Goal: Task Accomplishment & Management: Use online tool/utility

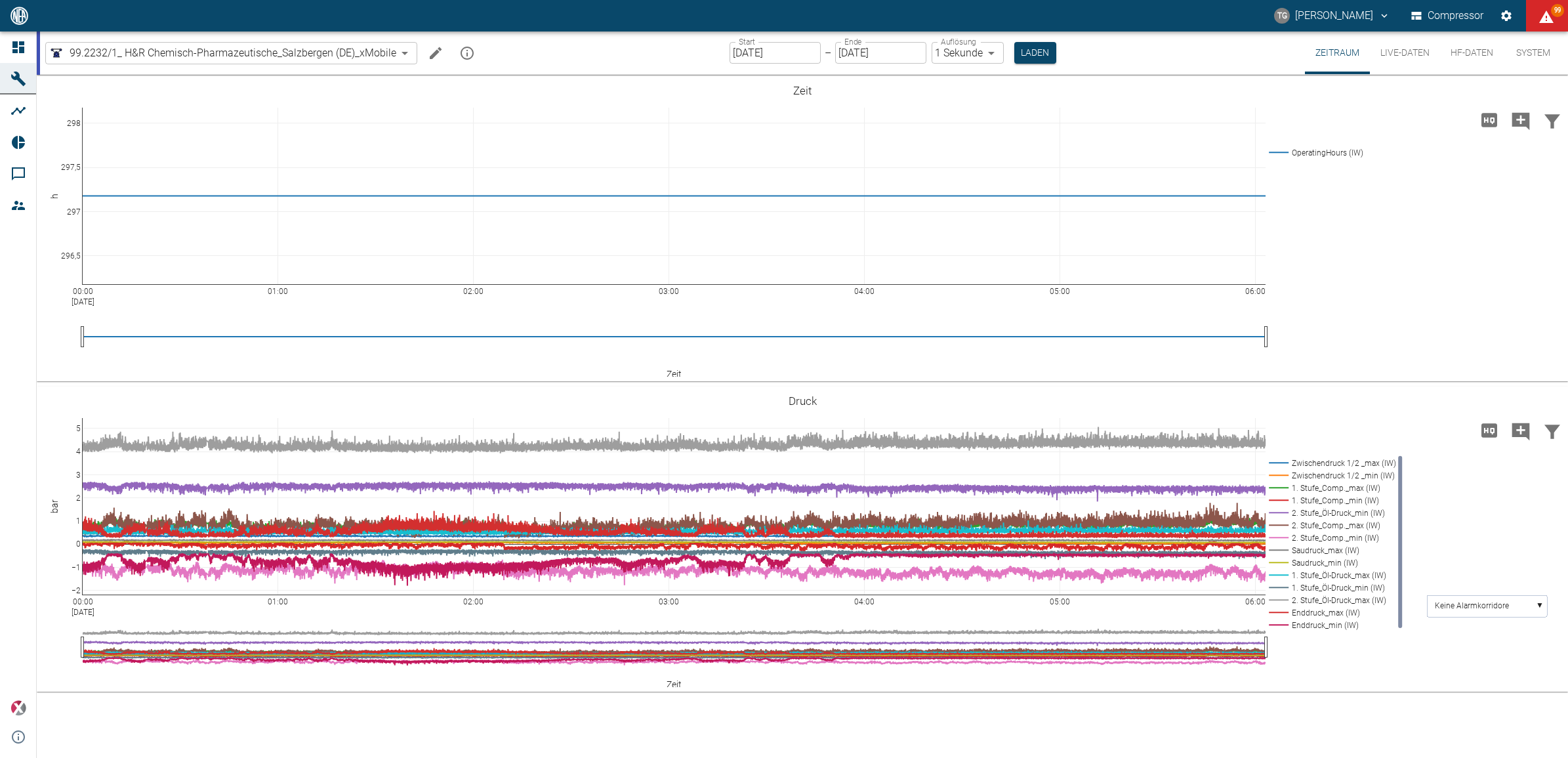
click at [1402, 54] on button "Live-Daten" at bounding box center [1405, 52] width 70 height 43
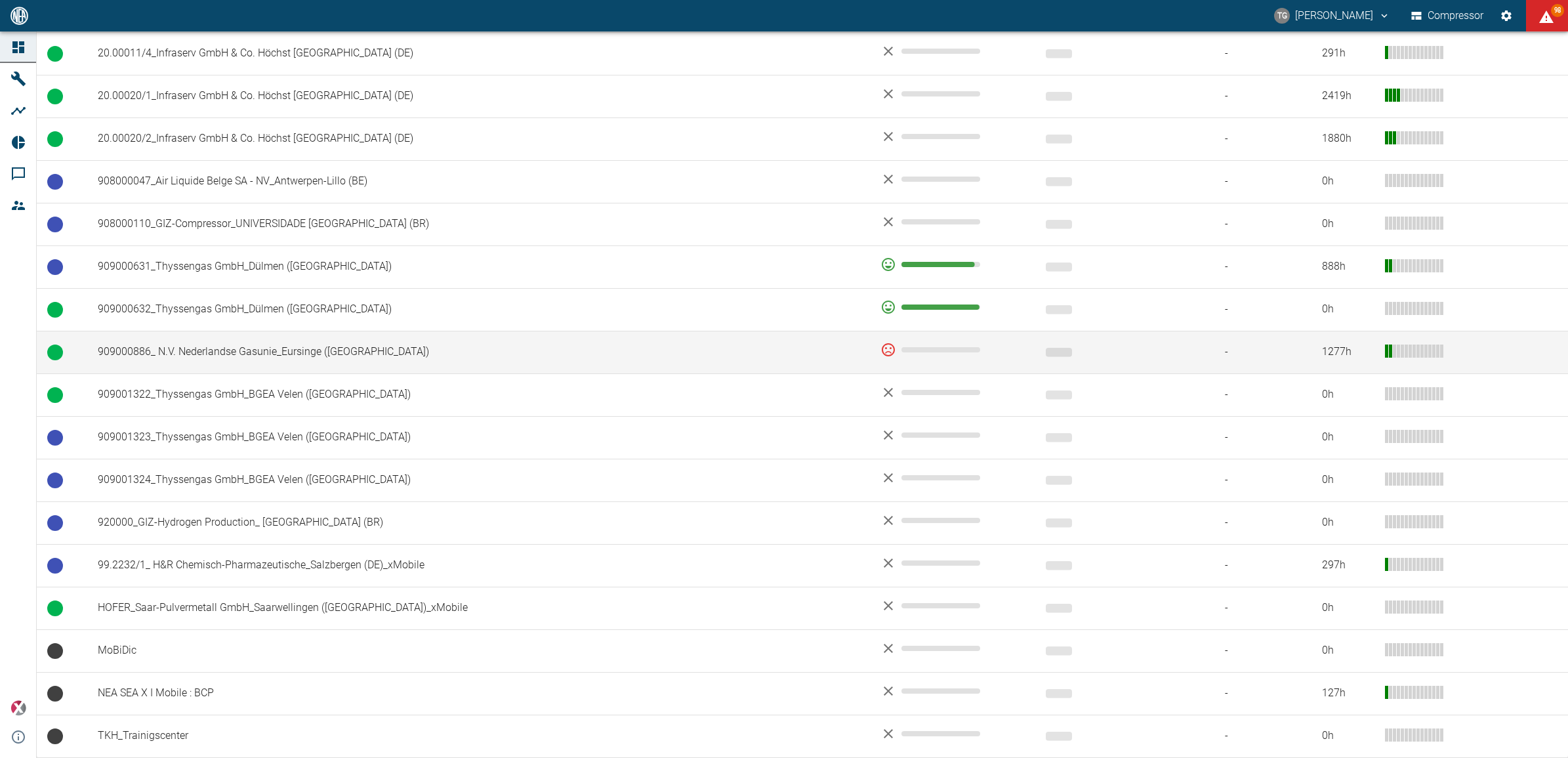
scroll to position [808, 0]
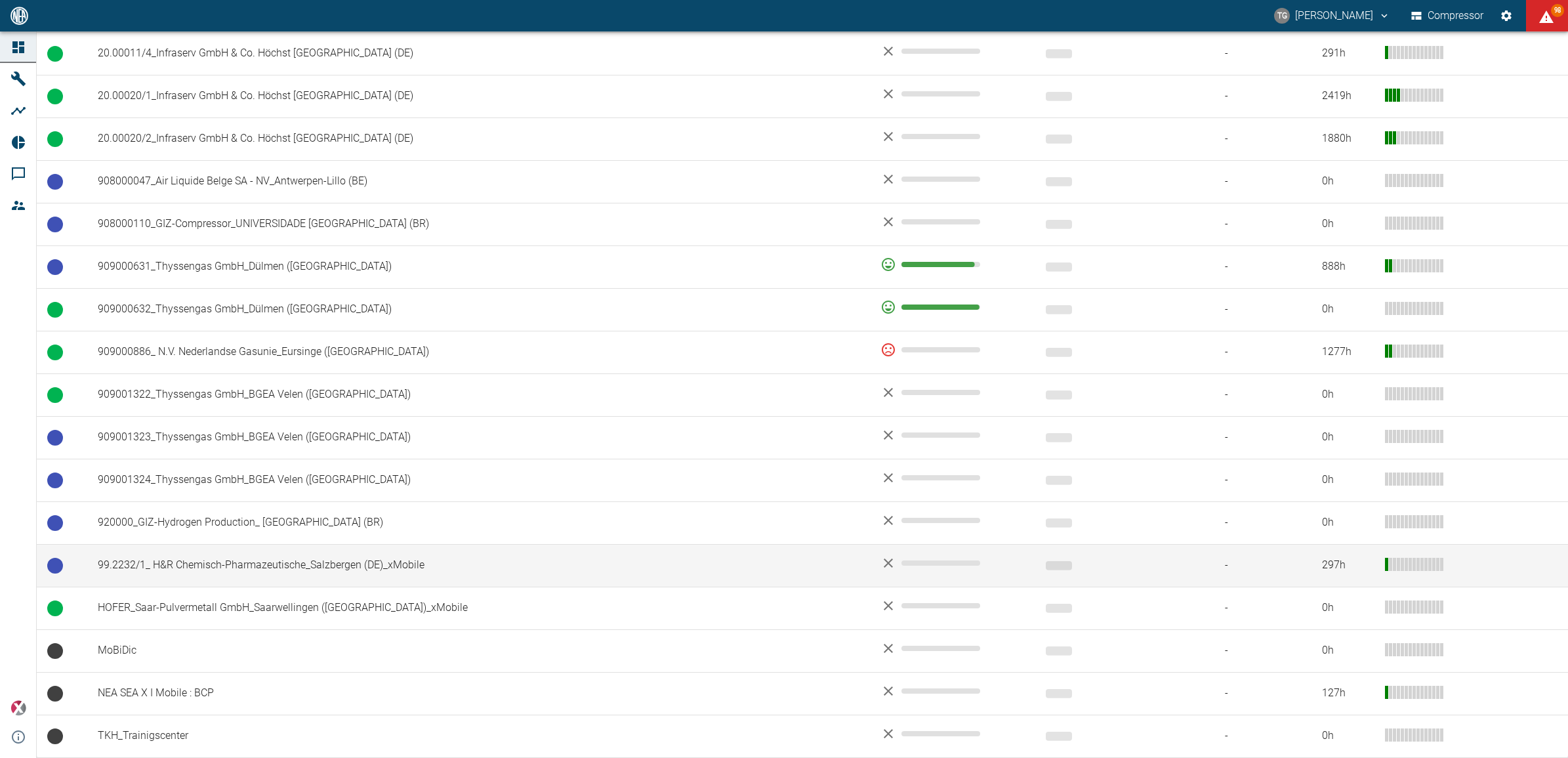
click at [197, 568] on td "99.2232/1_ H&R Chemisch-Pharmazeutische_Salzbergen (DE)_xMobile" at bounding box center [478, 565] width 782 height 43
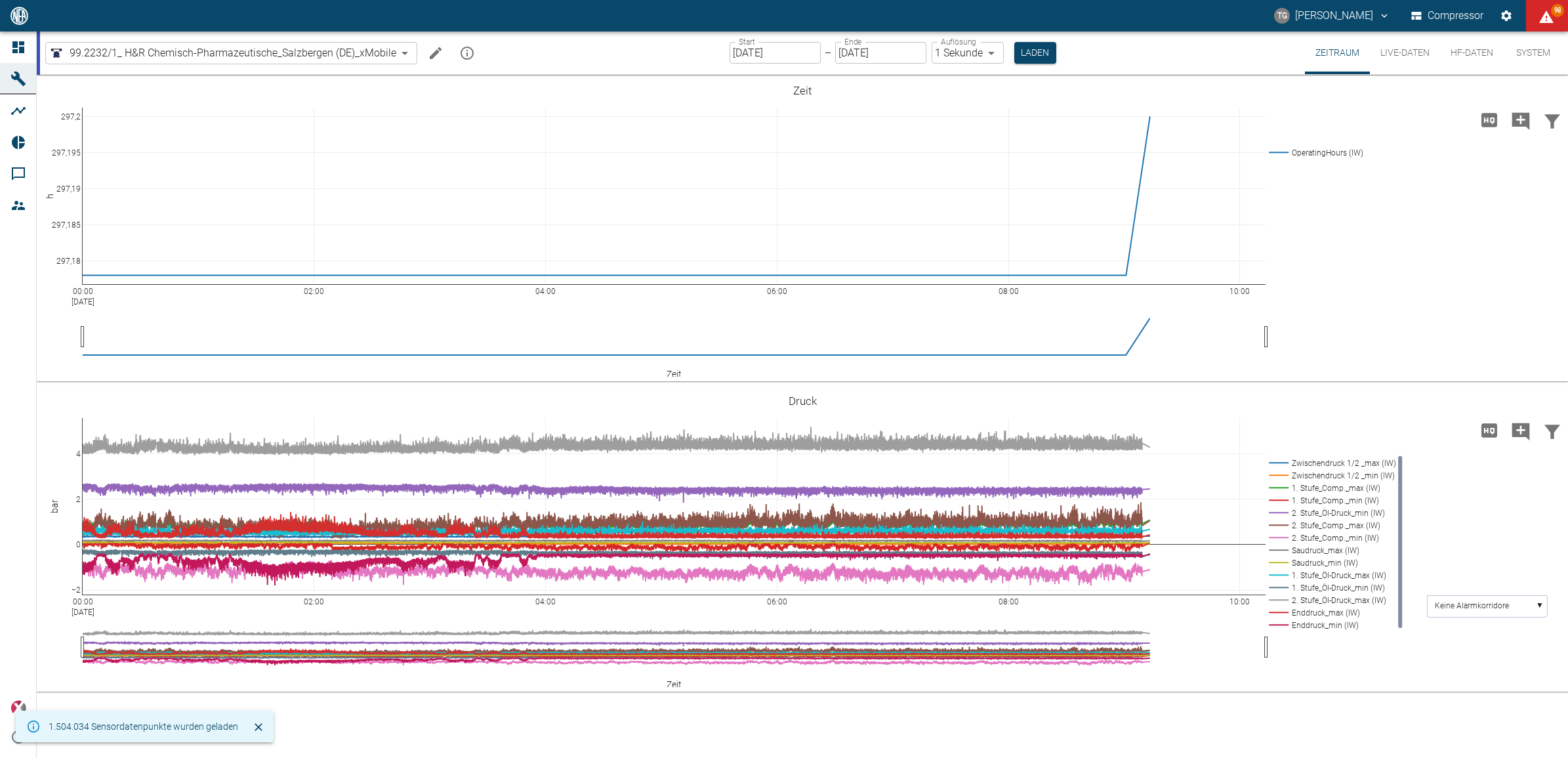
click at [769, 46] on input "[DATE]" at bounding box center [775, 53] width 91 height 22
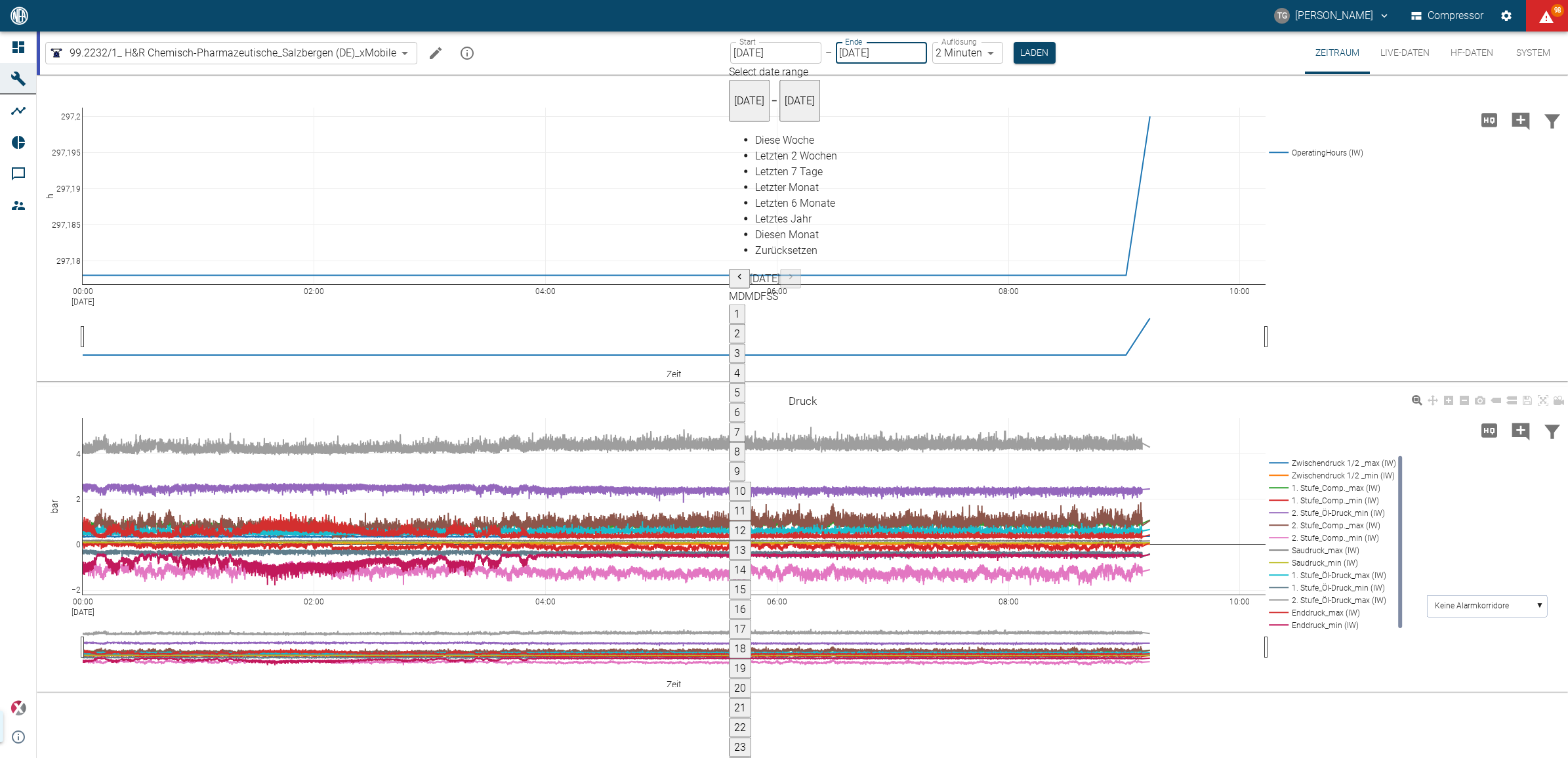
type input "[DATE]"
type input "2min"
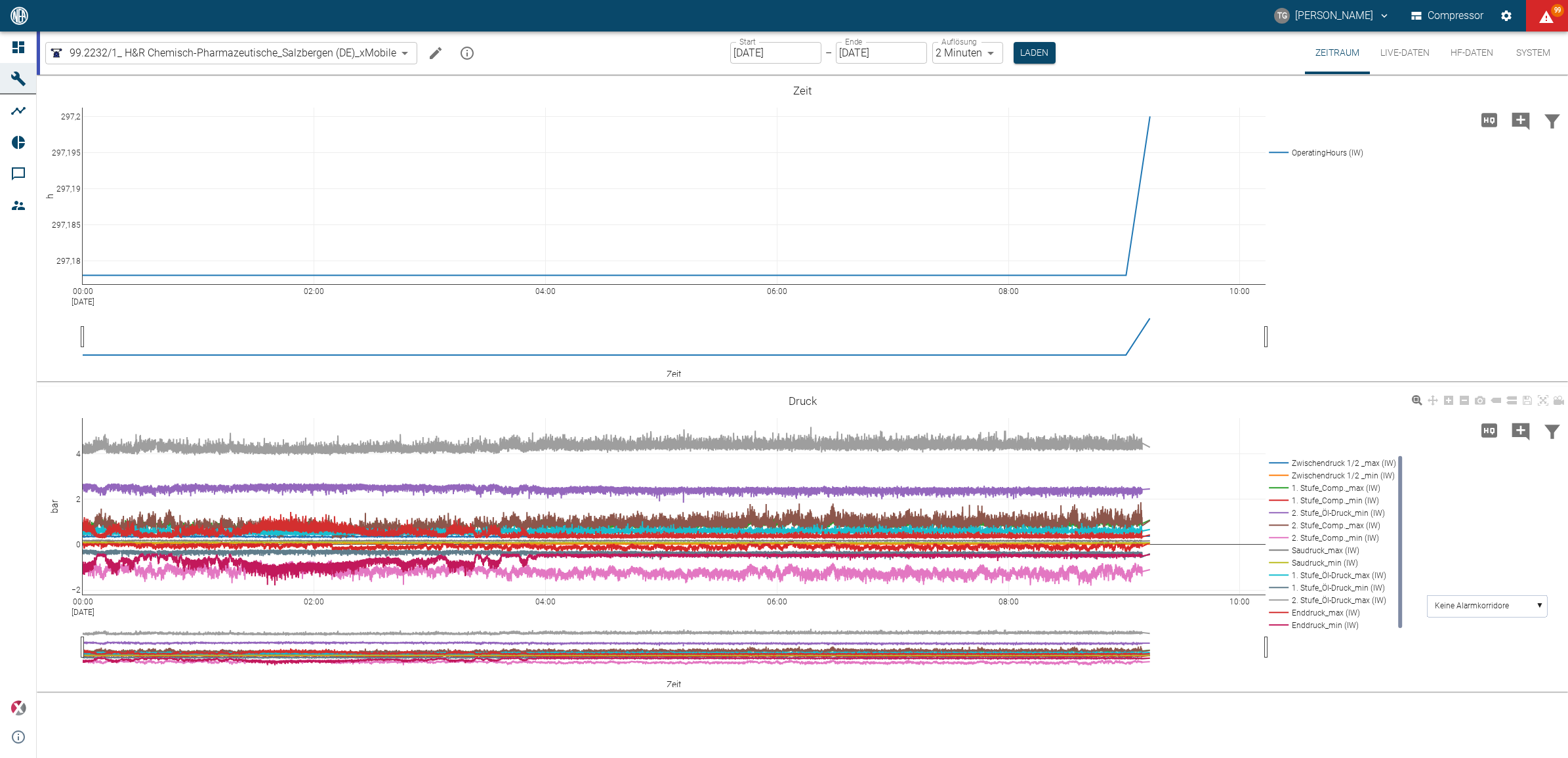
click at [1038, 44] on button "Laden" at bounding box center [1034, 53] width 42 height 22
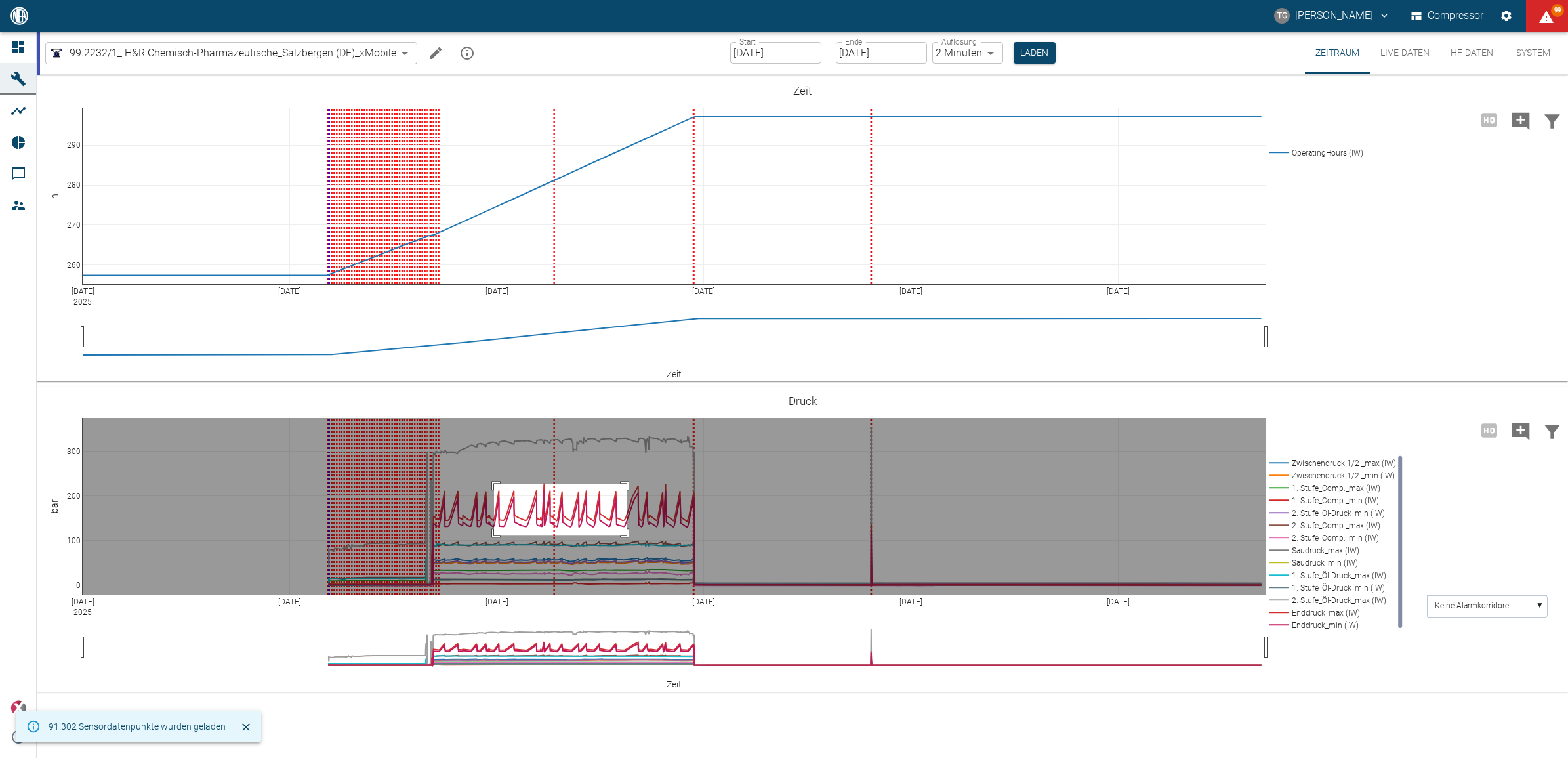
drag, startPoint x: 494, startPoint y: 484, endPoint x: 627, endPoint y: 535, distance: 142.4
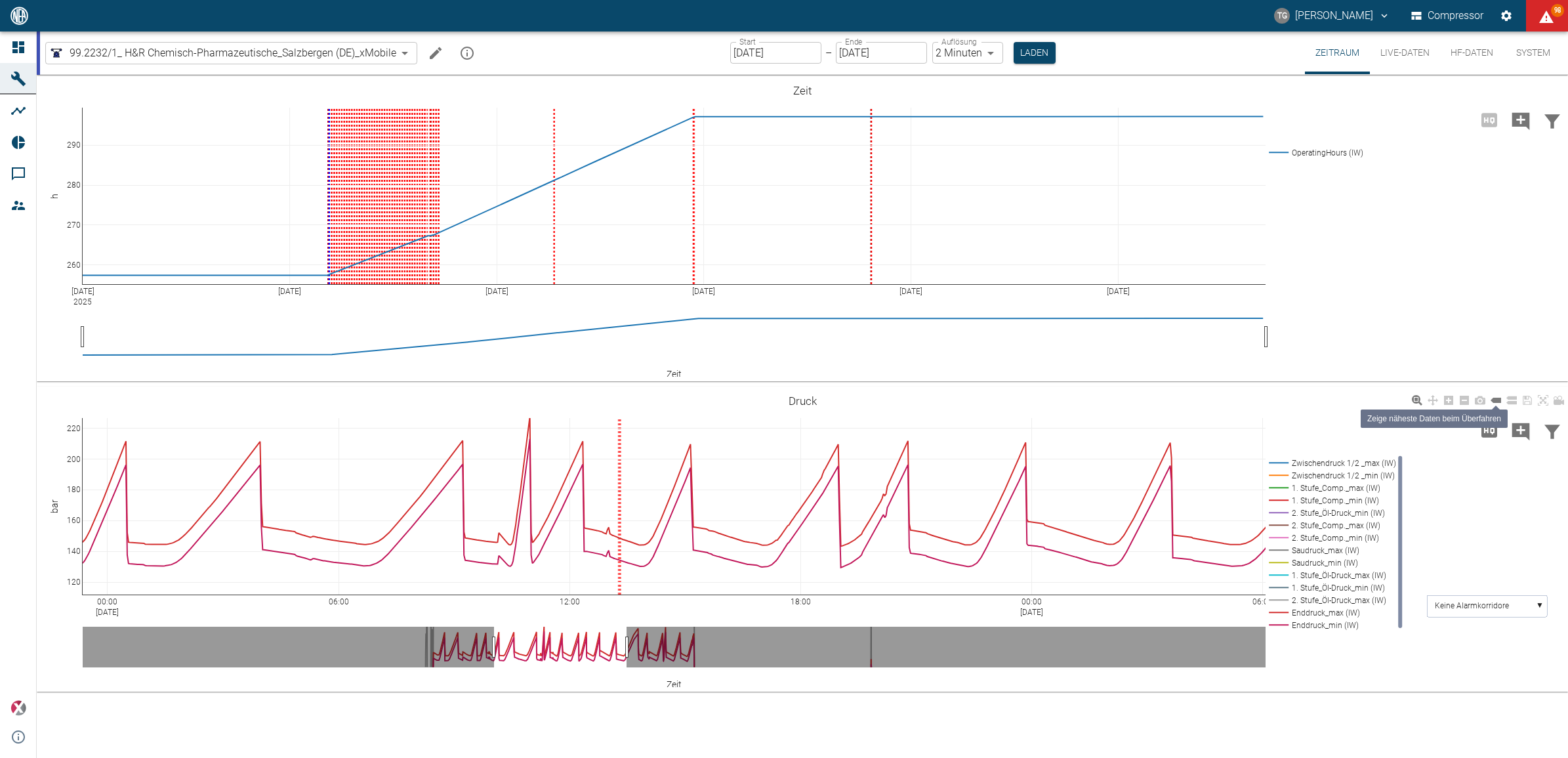
click at [1494, 398] on icon at bounding box center [1496, 400] width 10 height 5
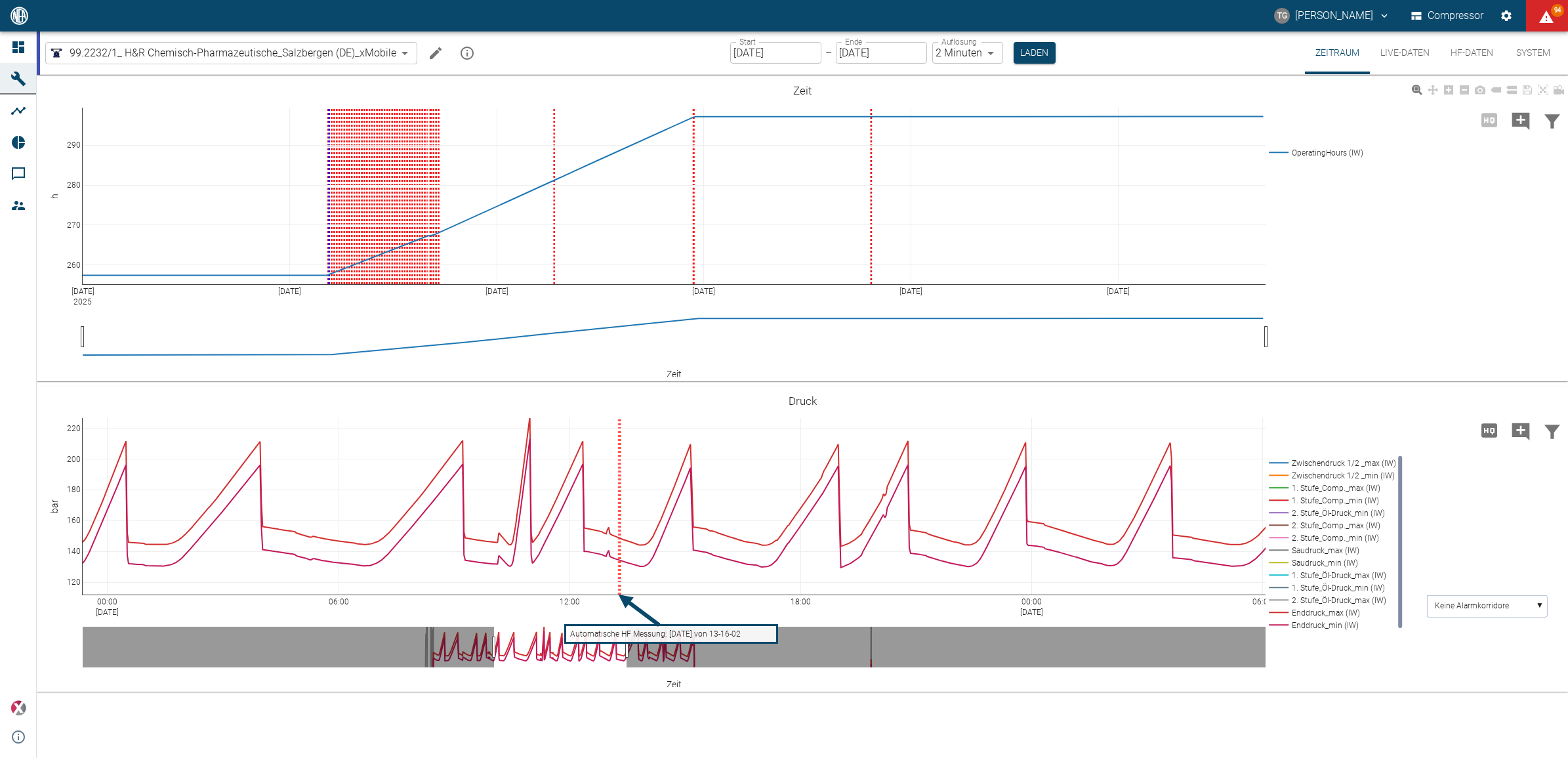
click at [996, 359] on div "Sep 1 2025 Sep 3 Sep 5 Sep 7 Sep 9 Sep 11 260 270 280 290 OperatingHours (IW) Z…" at bounding box center [802, 230] width 1531 height 296
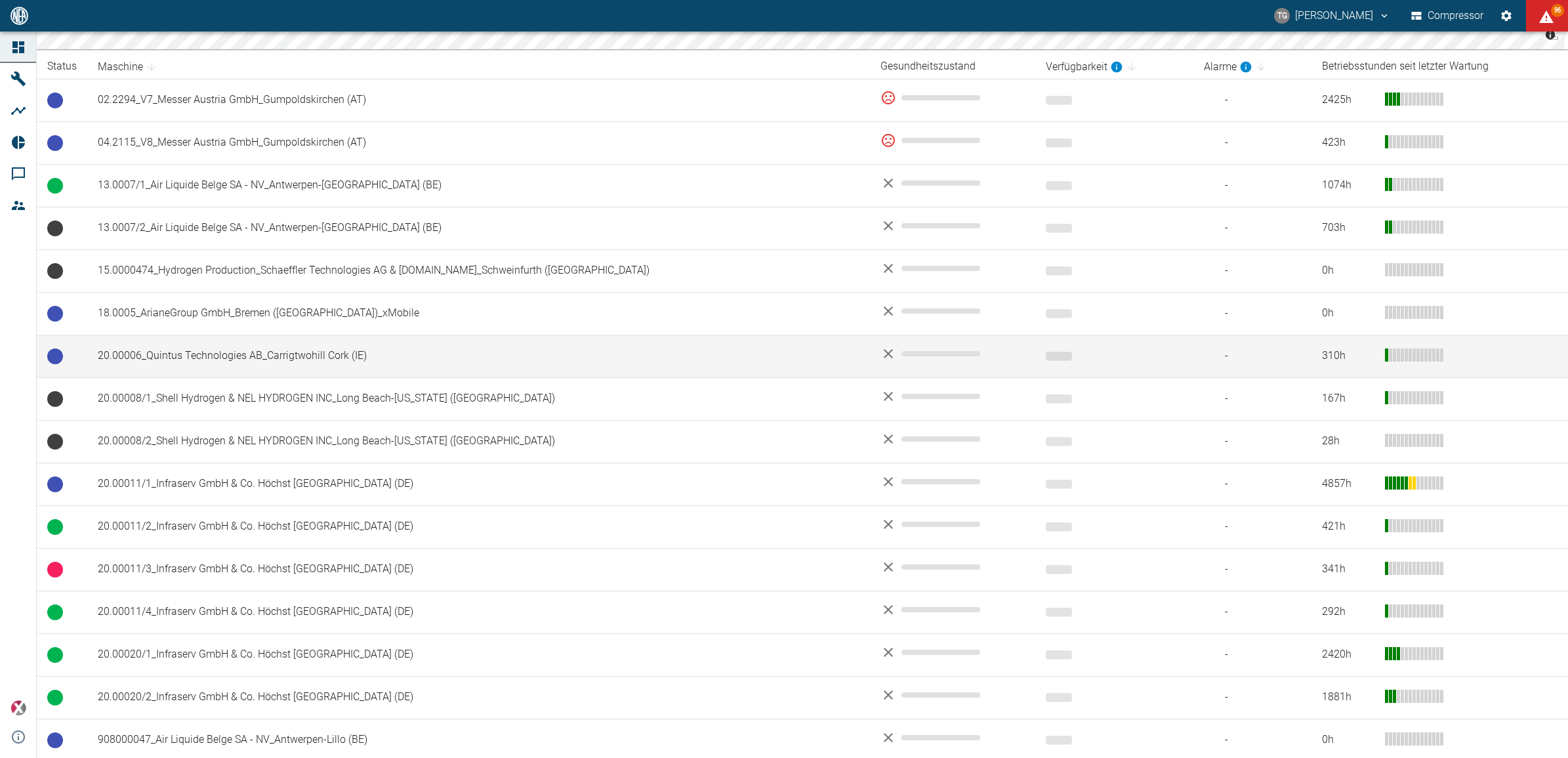
scroll to position [246, 0]
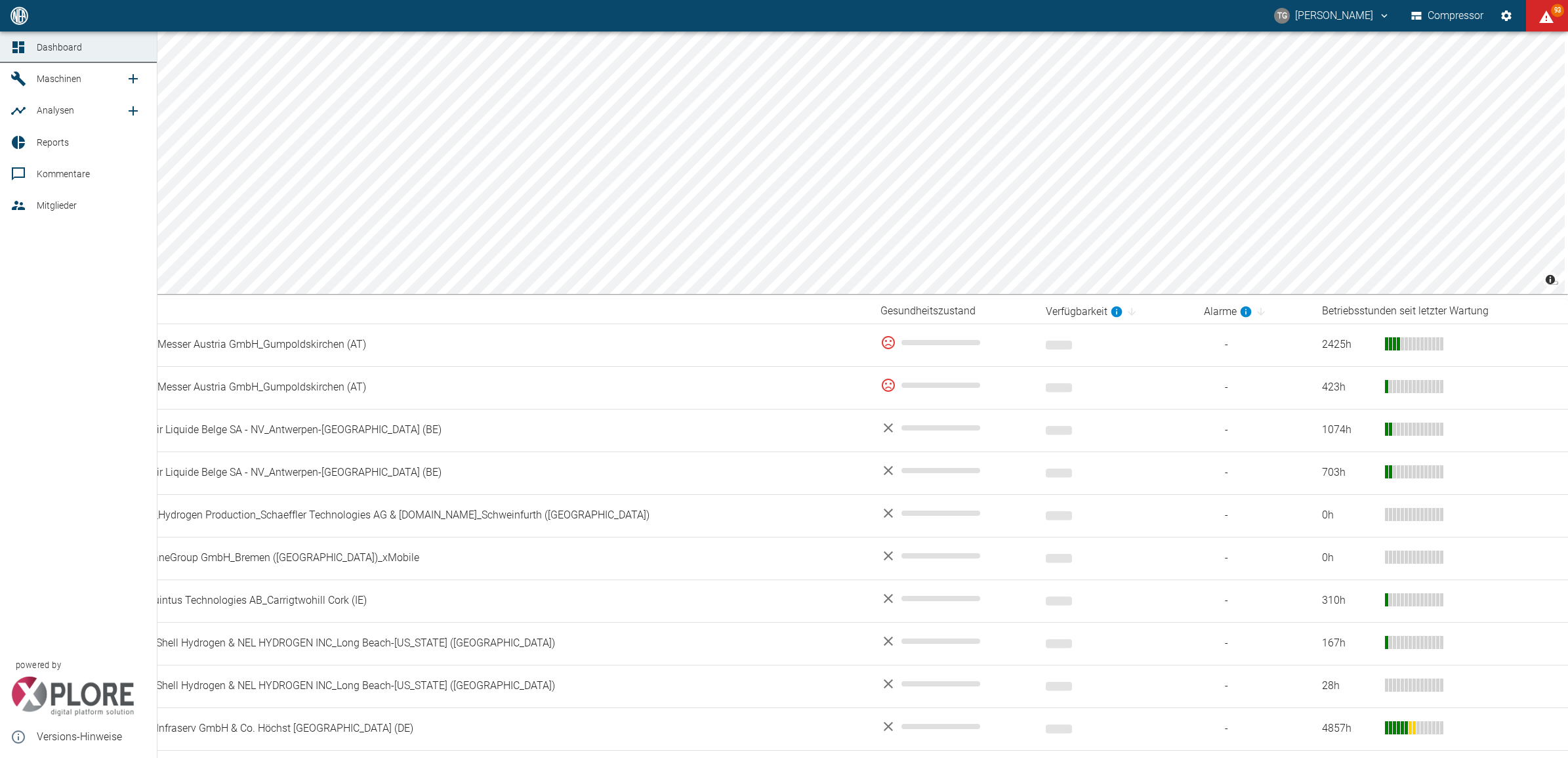
click at [33, 108] on link "Analysen" at bounding box center [79, 110] width 157 height 31
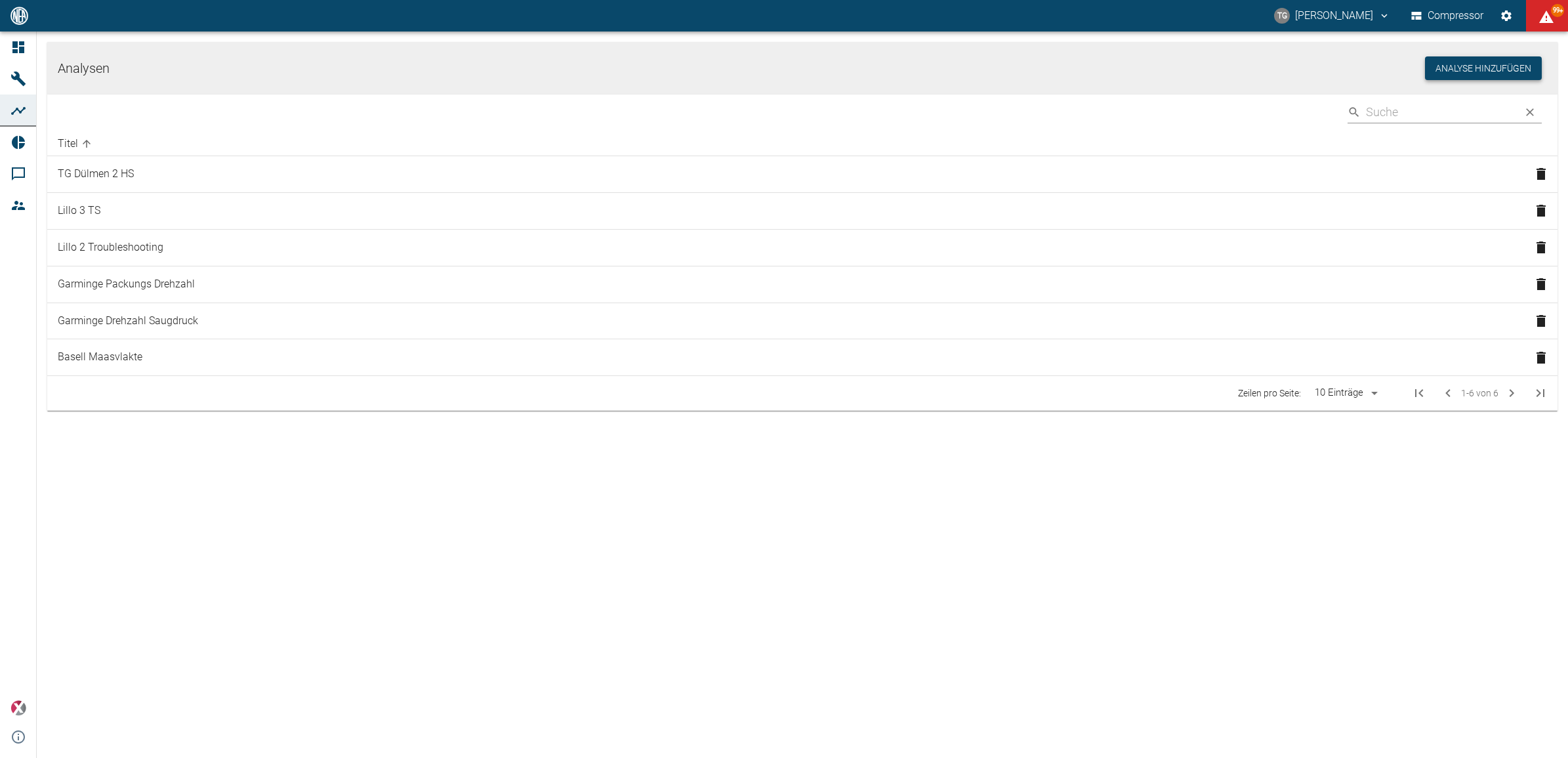
click at [1441, 69] on button "Analyse hinzufügen" at bounding box center [1483, 68] width 117 height 24
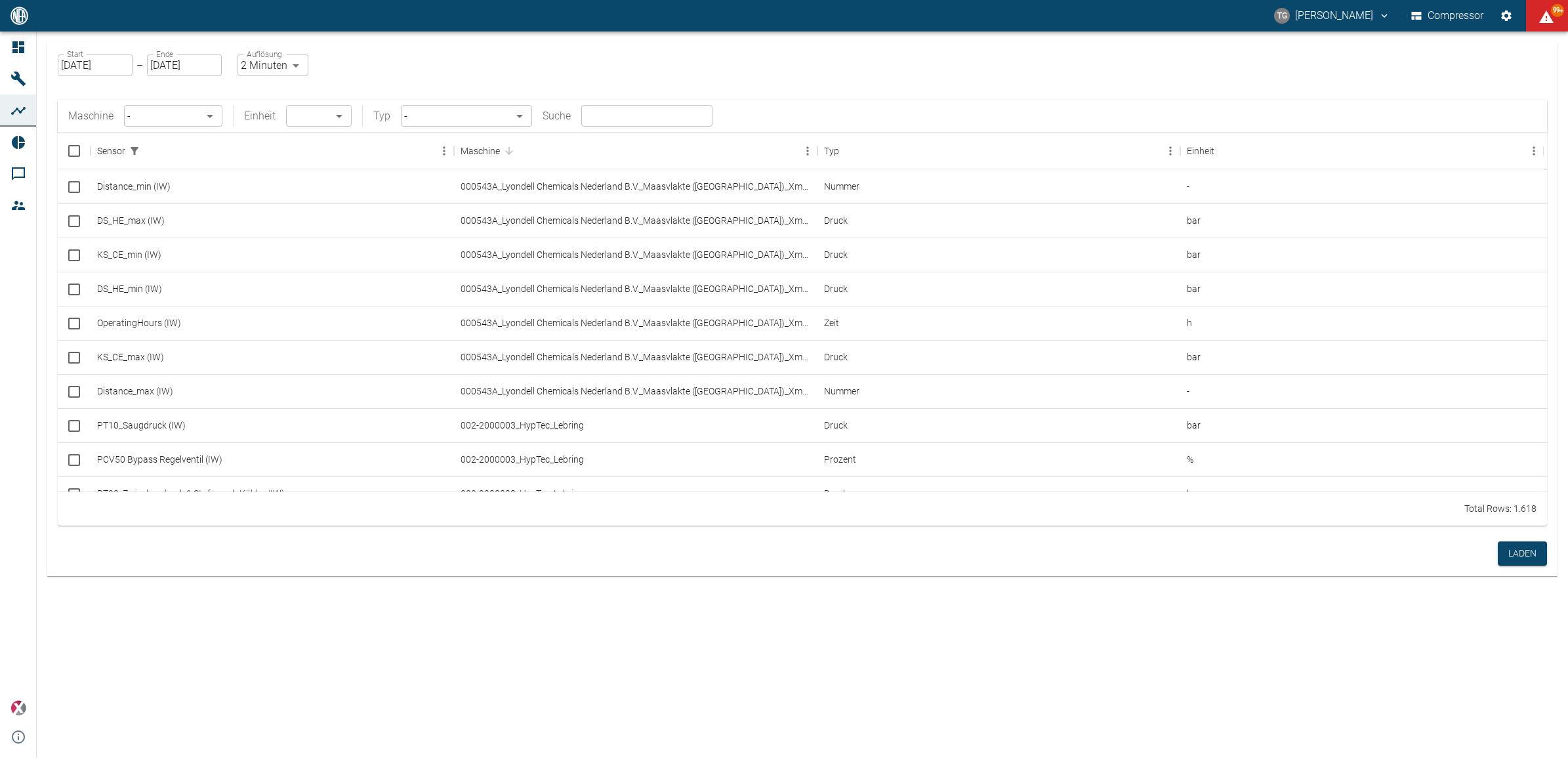
click at [179, 111] on body "[PERSON_NAME] Compressor 99+ Dashboard Maschinen Analysen Reports Kommentare Mi…" at bounding box center [784, 379] width 1568 height 758
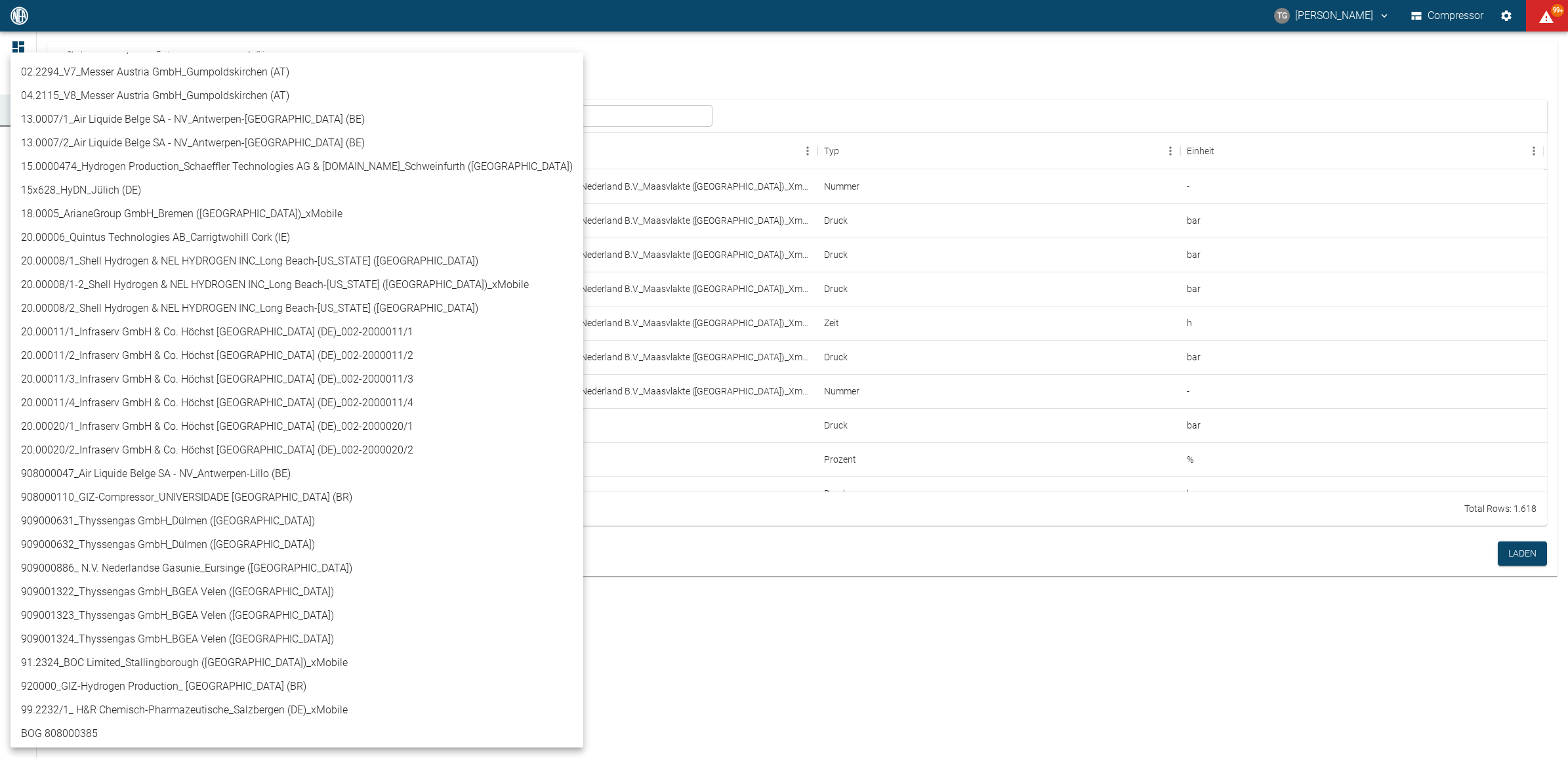
scroll to position [164, 0]
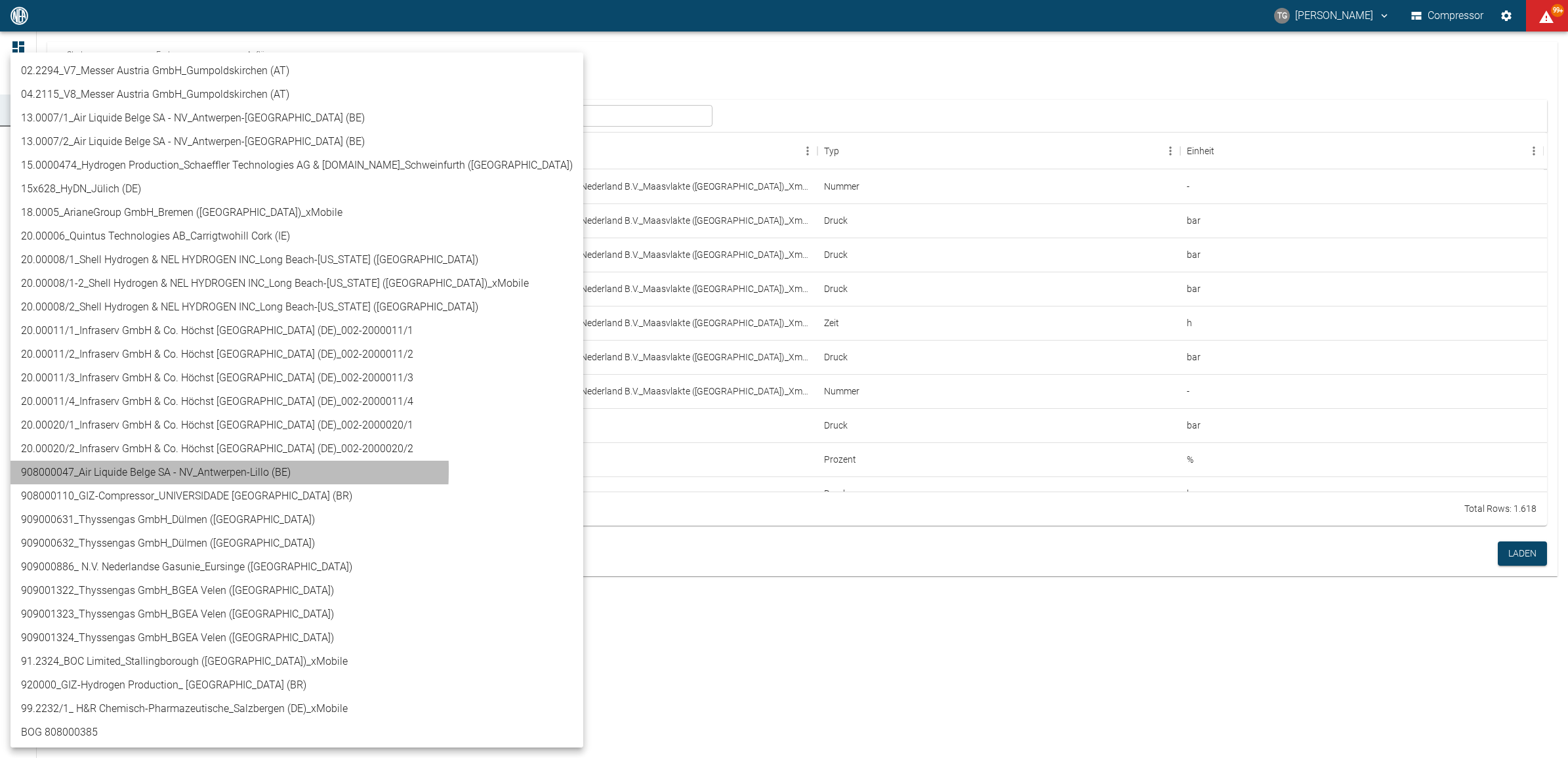
click at [115, 469] on li "908000047_Air Liquide Belge SA - NV_Antwerpen-Lillo (BE)" at bounding box center [296, 472] width 572 height 23
type input "53812aab-fb54-4a57-a574-01c3305aa274"
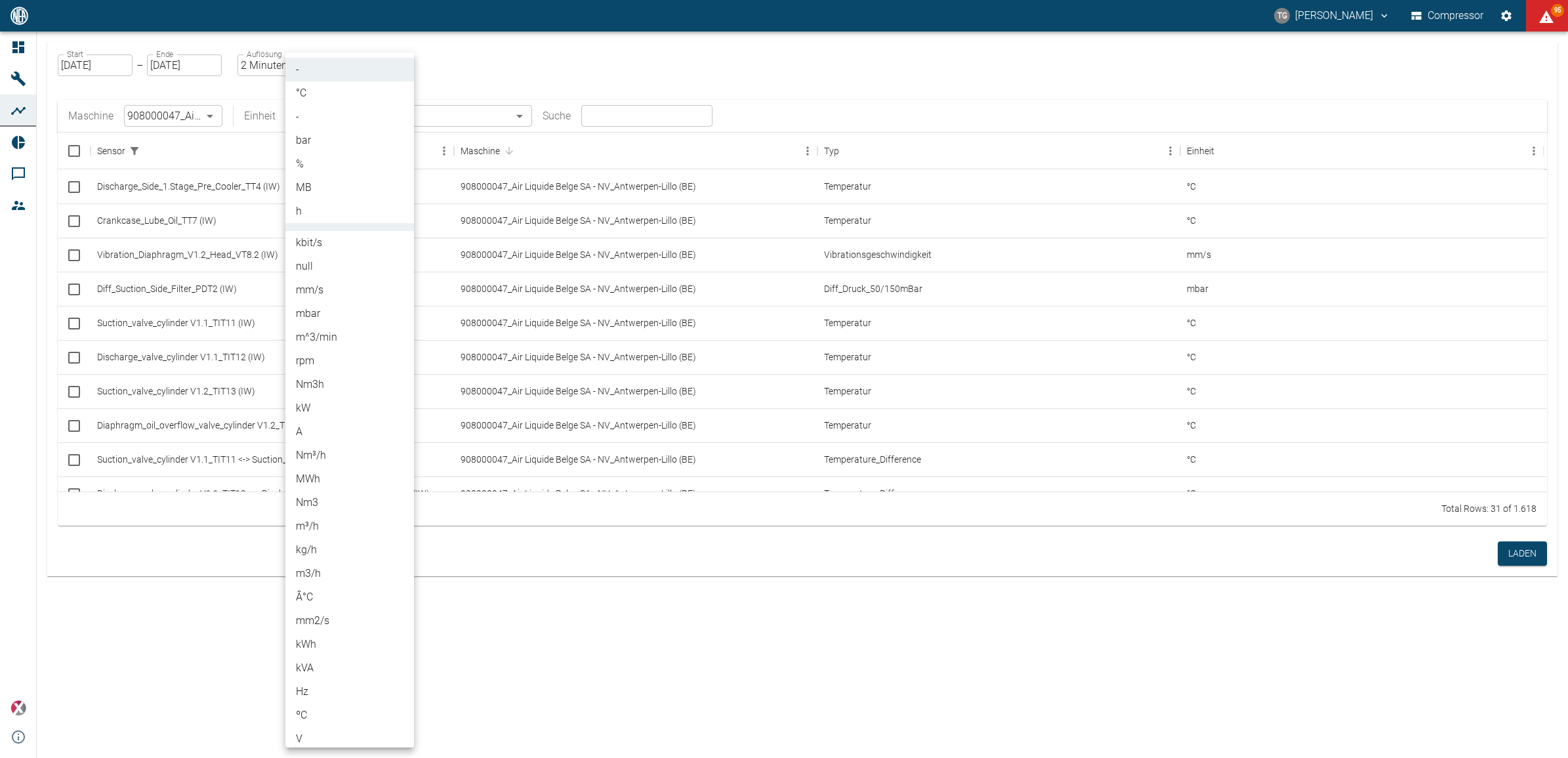
click at [299, 116] on body "[PERSON_NAME] Compressor 95 Dashboard Maschinen Analysen Reports Kommentare Mit…" at bounding box center [784, 379] width 1568 height 758
click at [299, 164] on li "%" at bounding box center [349, 164] width 128 height 23
type input "%"
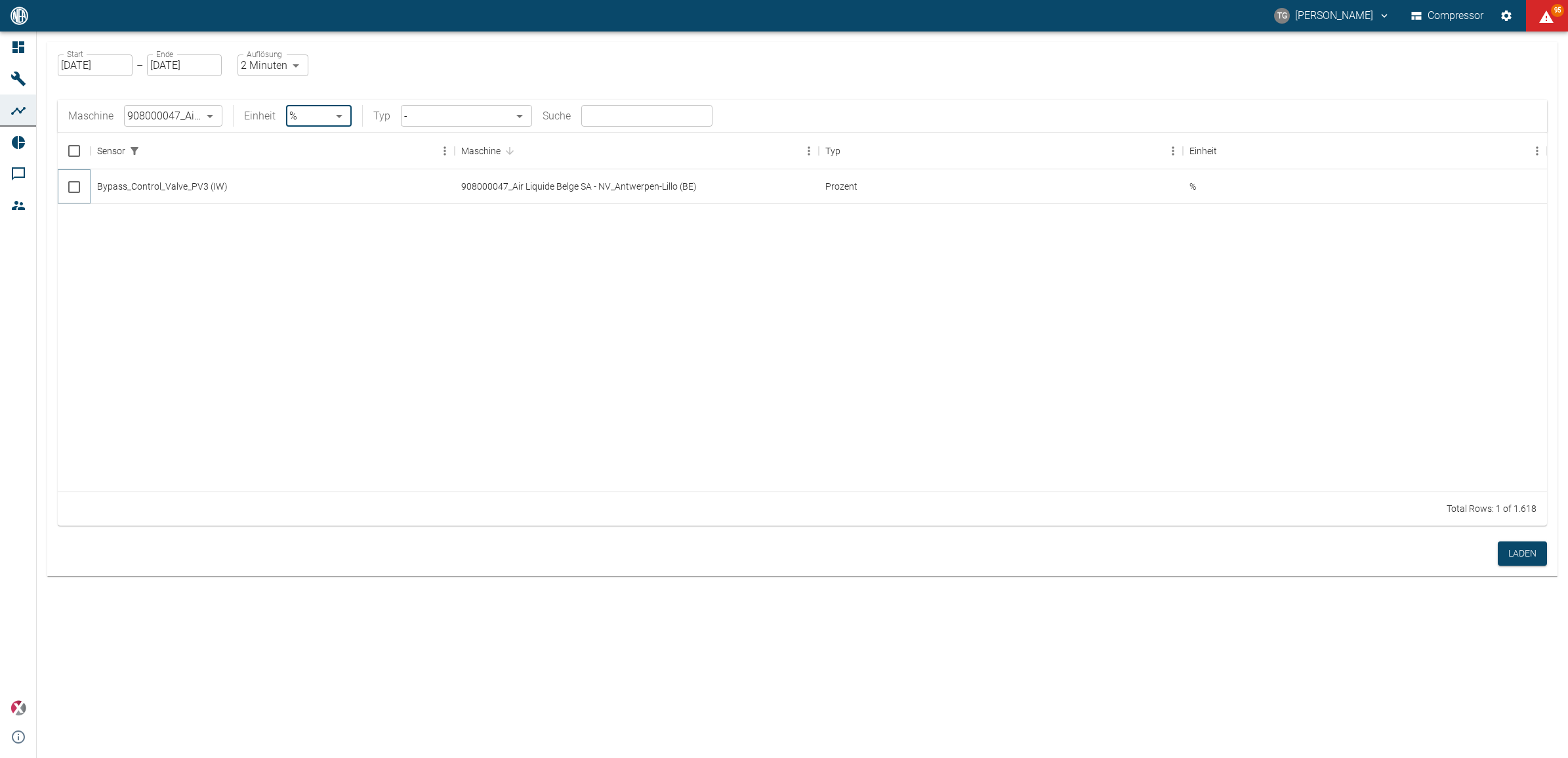
click at [73, 186] on input "Select row" at bounding box center [74, 187] width 27 height 27
checkbox input "false"
checkbox input "true"
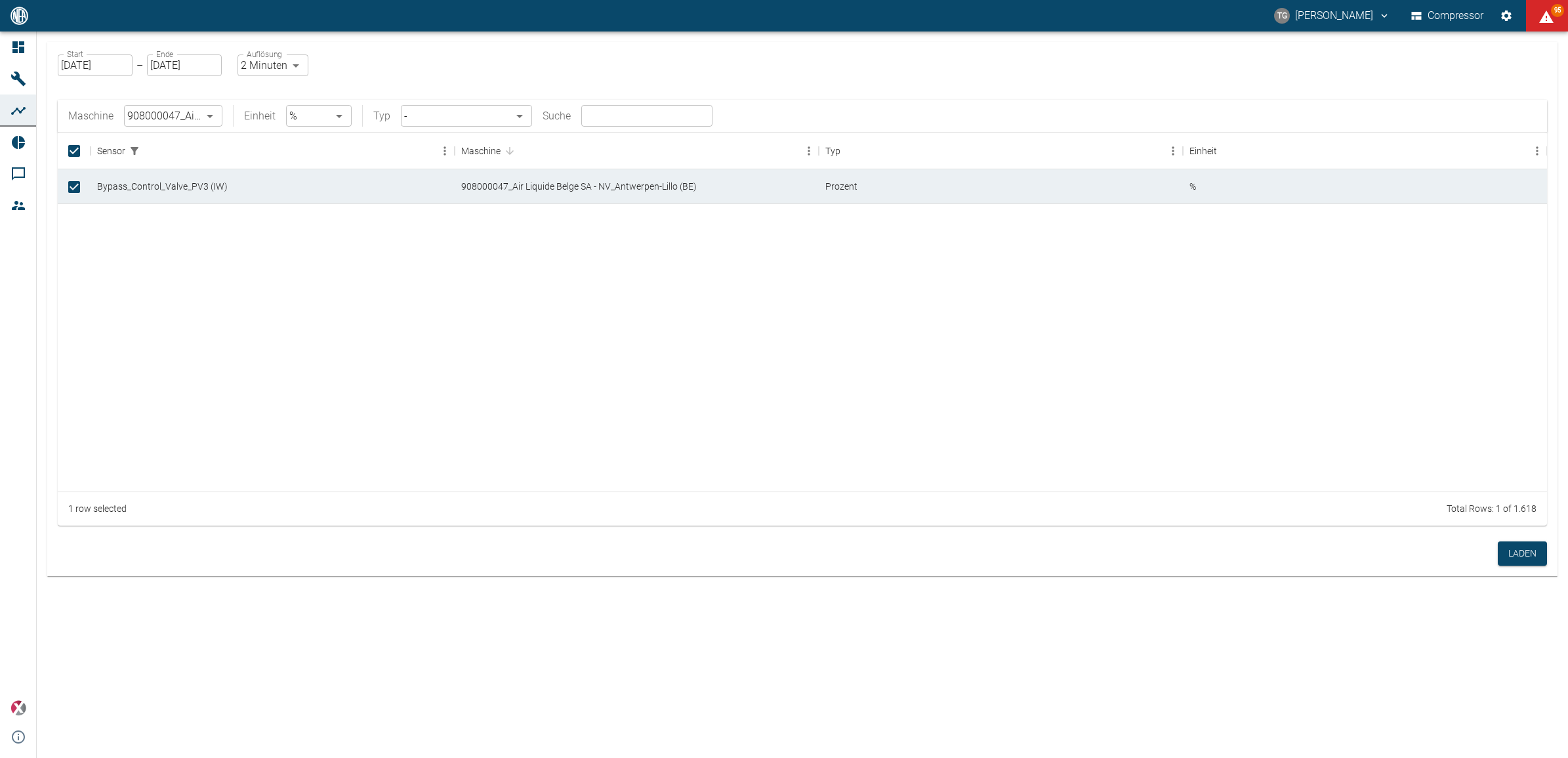
click at [313, 116] on body "TG Thomas Gregoir Compressor 95 Dashboard Maschinen Analysen Reports Kommentare…" at bounding box center [784, 379] width 1568 height 758
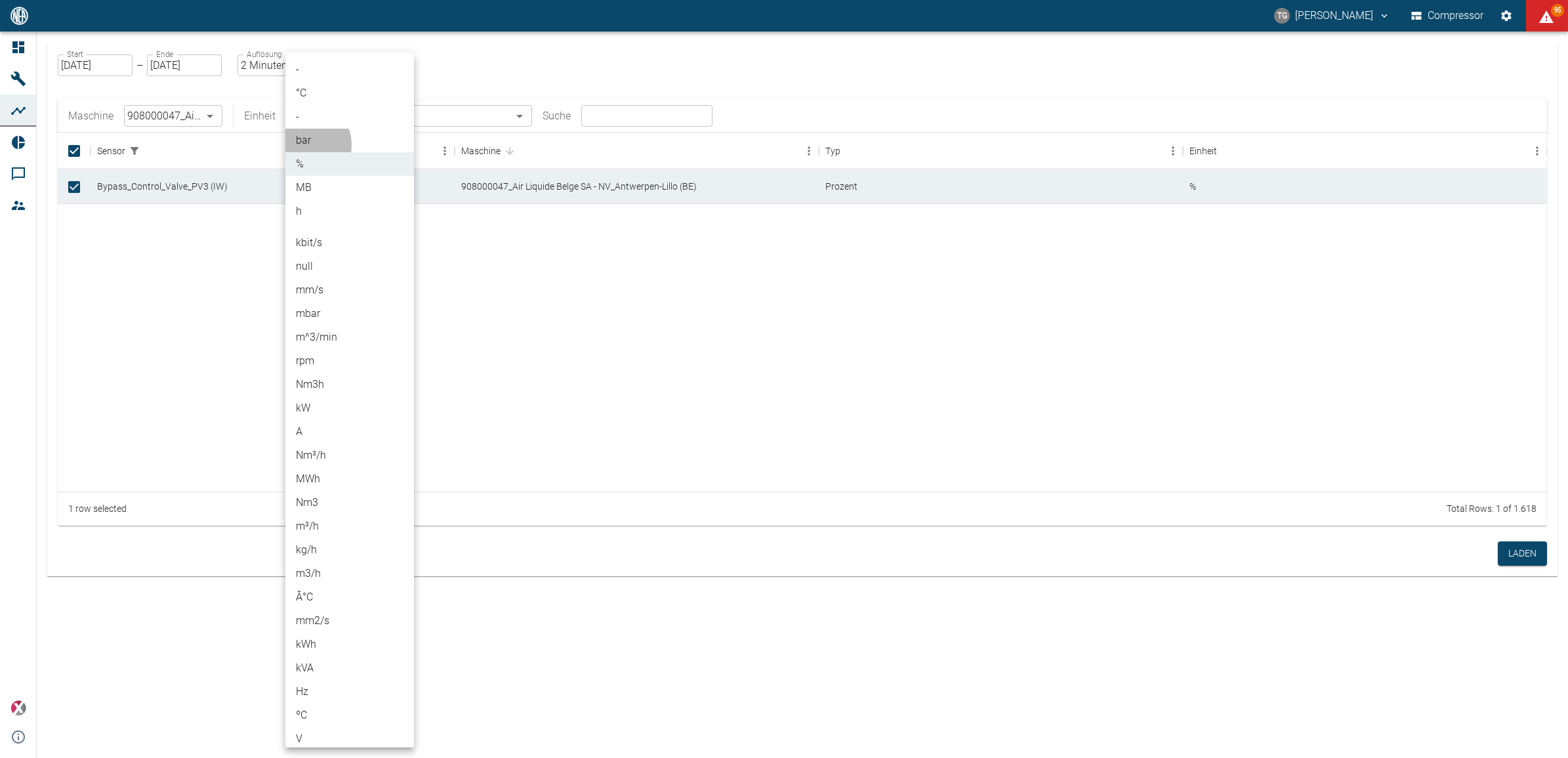
click at [303, 145] on li "bar" at bounding box center [349, 140] width 128 height 23
type input "bar"
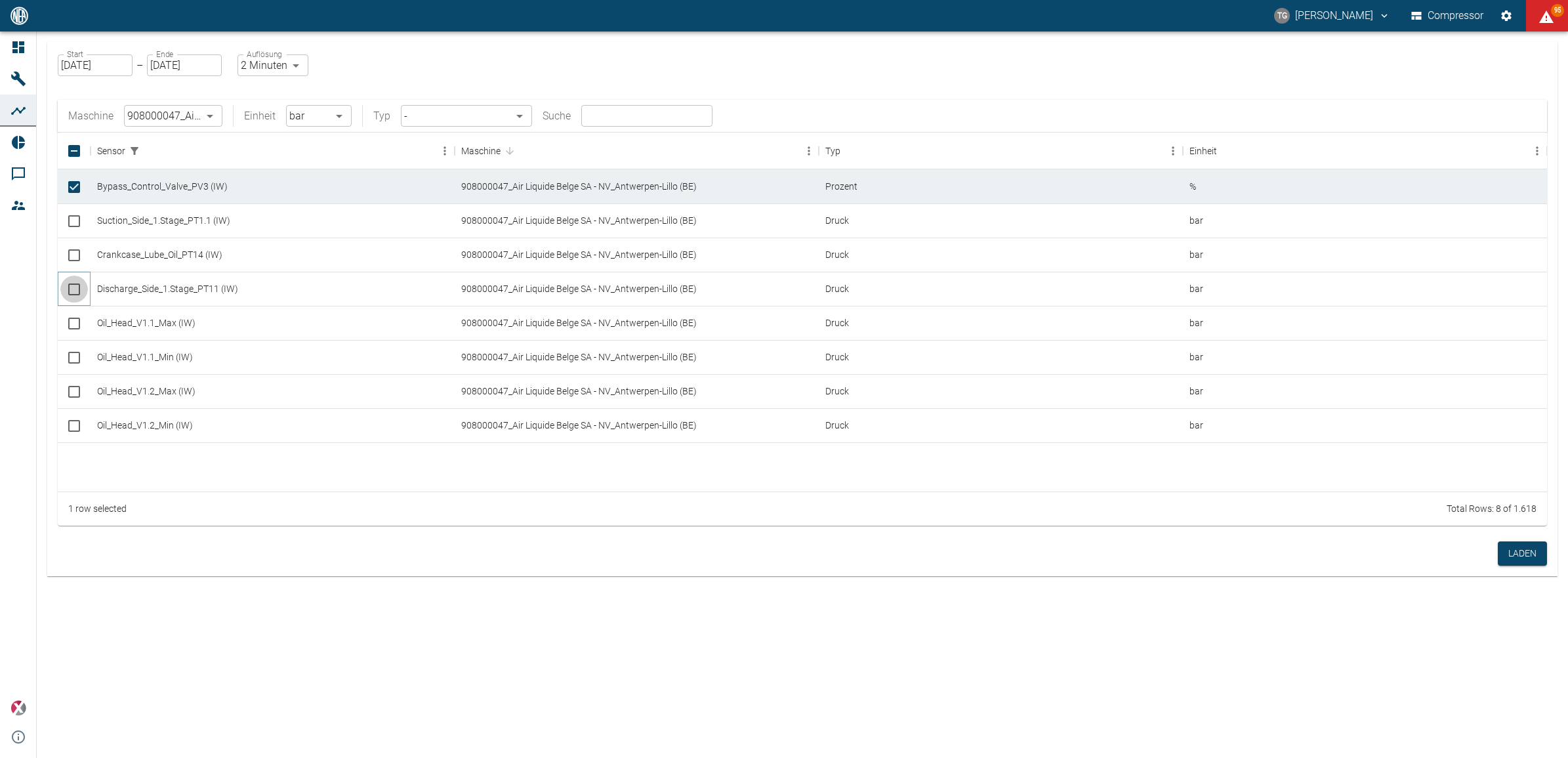
click at [78, 292] on input "Select row" at bounding box center [74, 289] width 27 height 27
checkbox input "true"
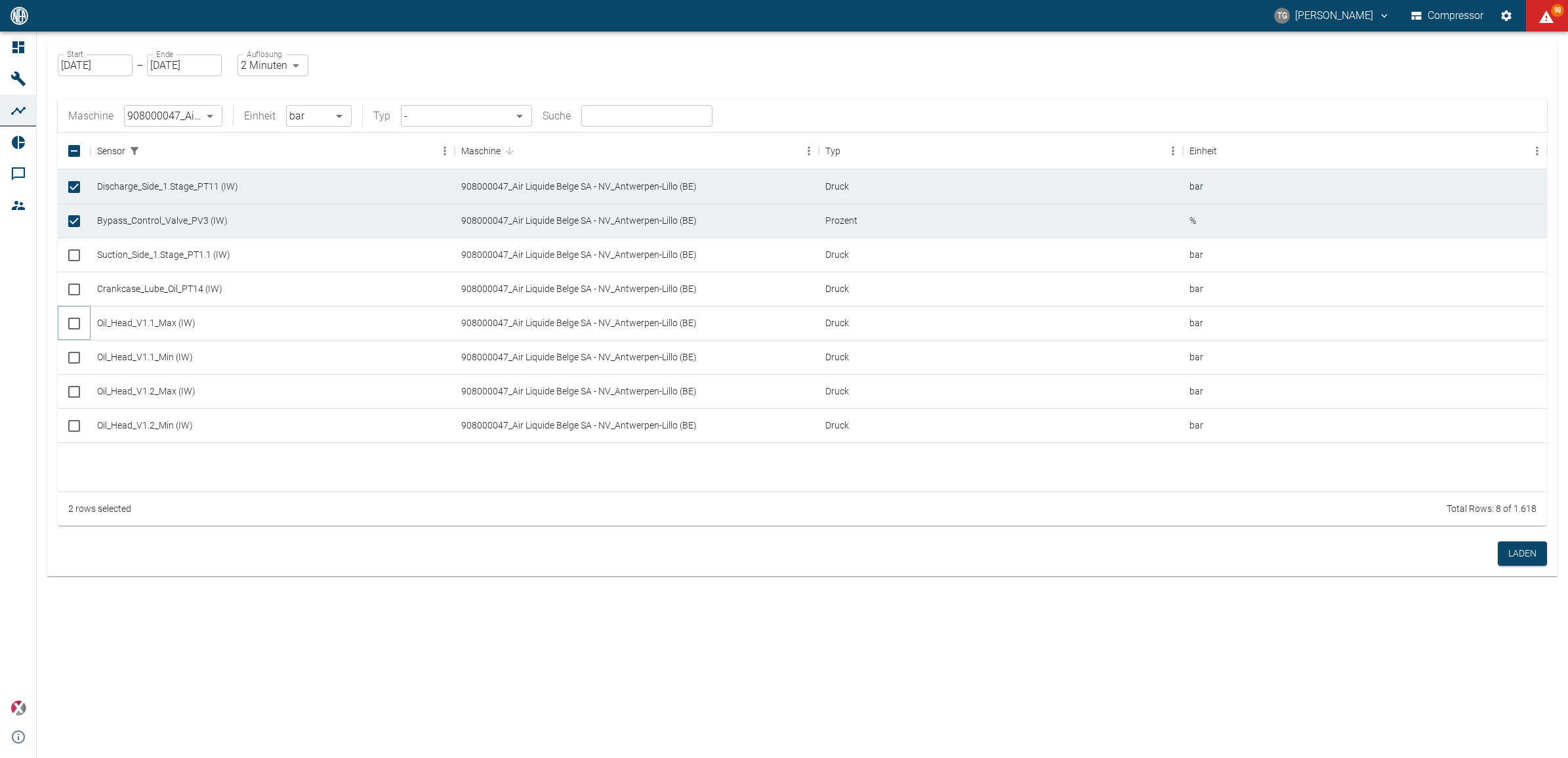
click at [79, 324] on input "Select row" at bounding box center [74, 323] width 27 height 27
checkbox input "true"
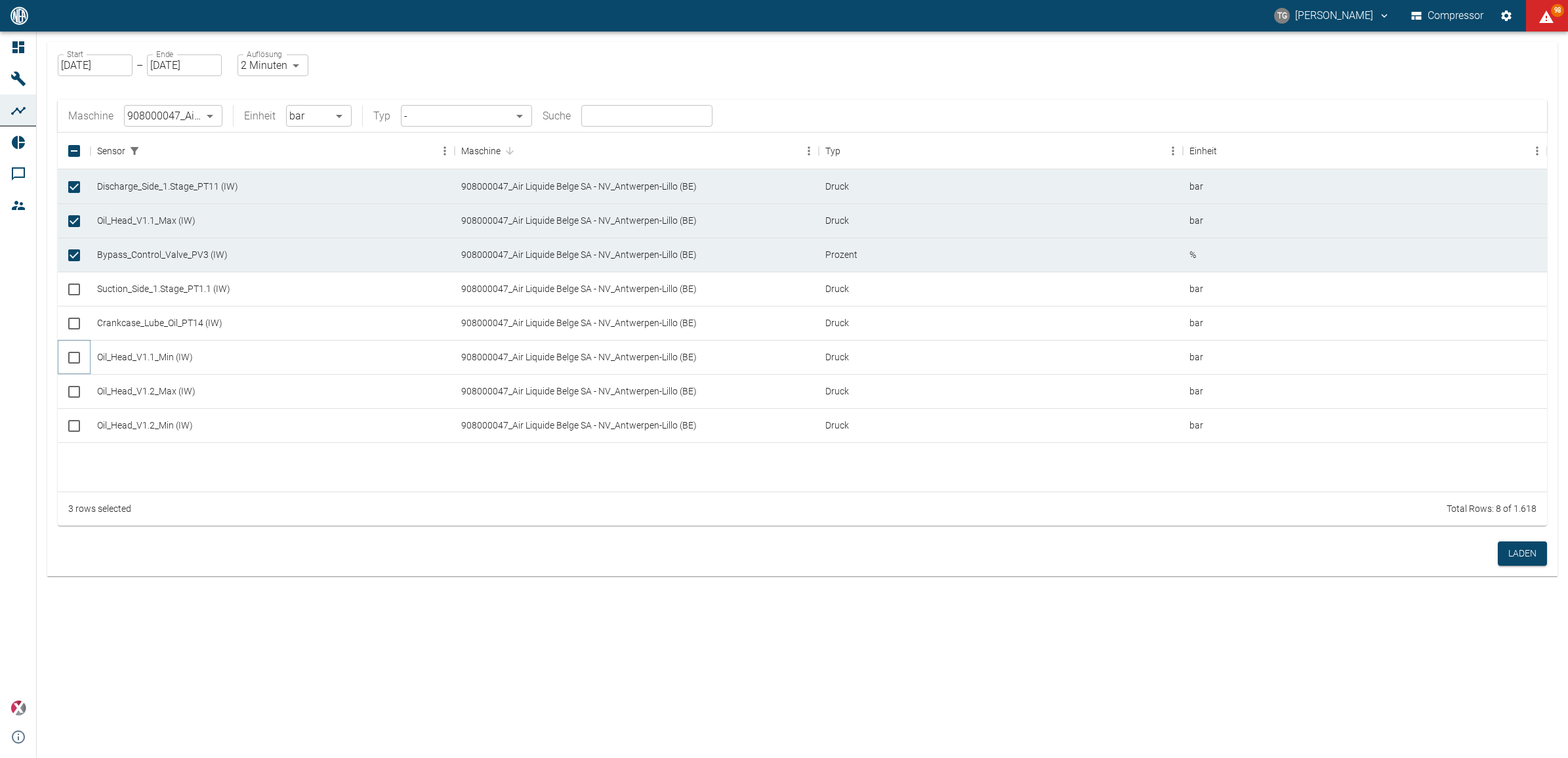
click at [86, 359] on input "Select row" at bounding box center [74, 357] width 27 height 27
checkbox input "true"
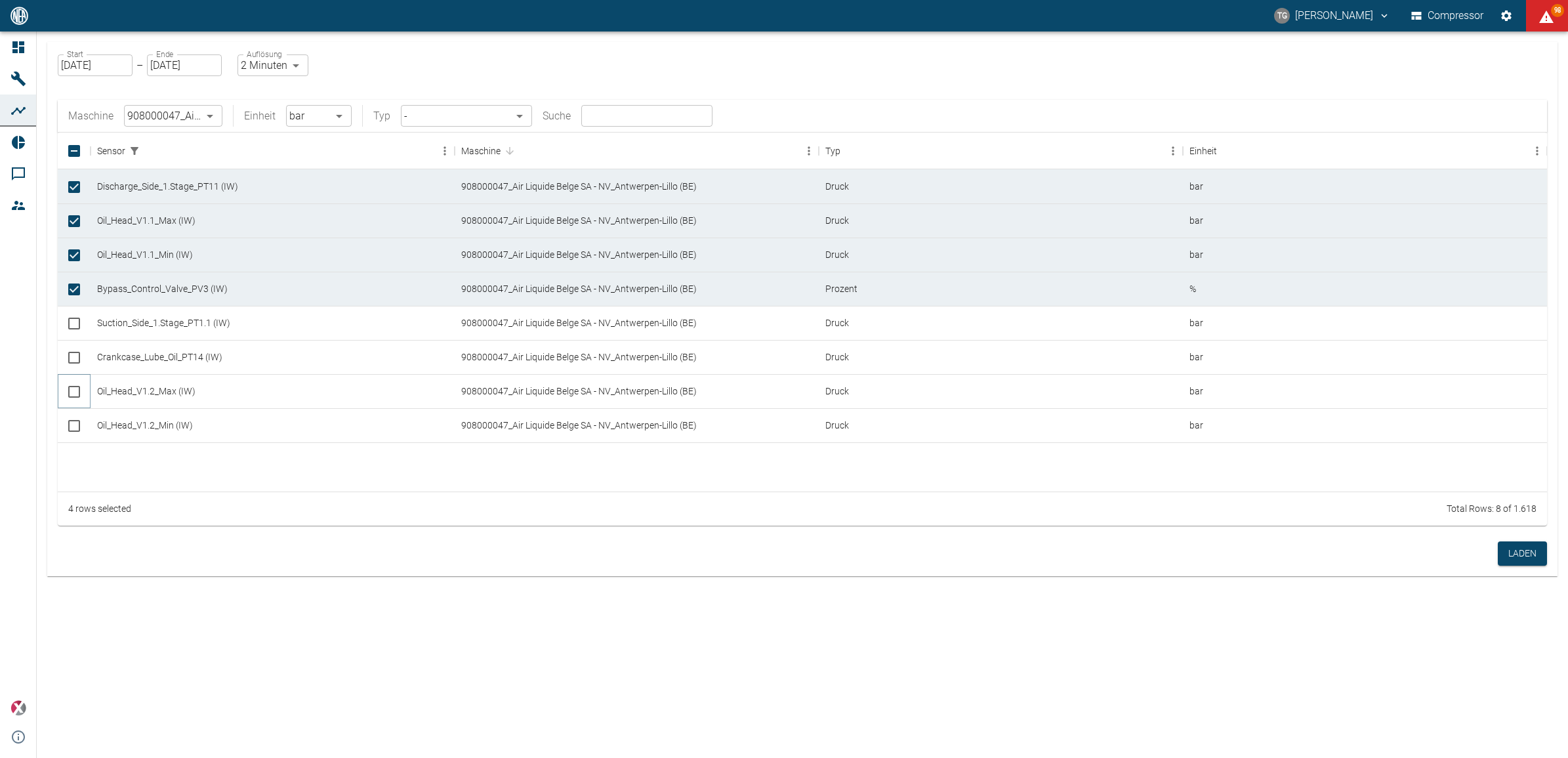
click at [89, 388] on div at bounding box center [74, 391] width 33 height 34
click at [77, 389] on input "Select row" at bounding box center [74, 391] width 27 height 27
checkbox input "true"
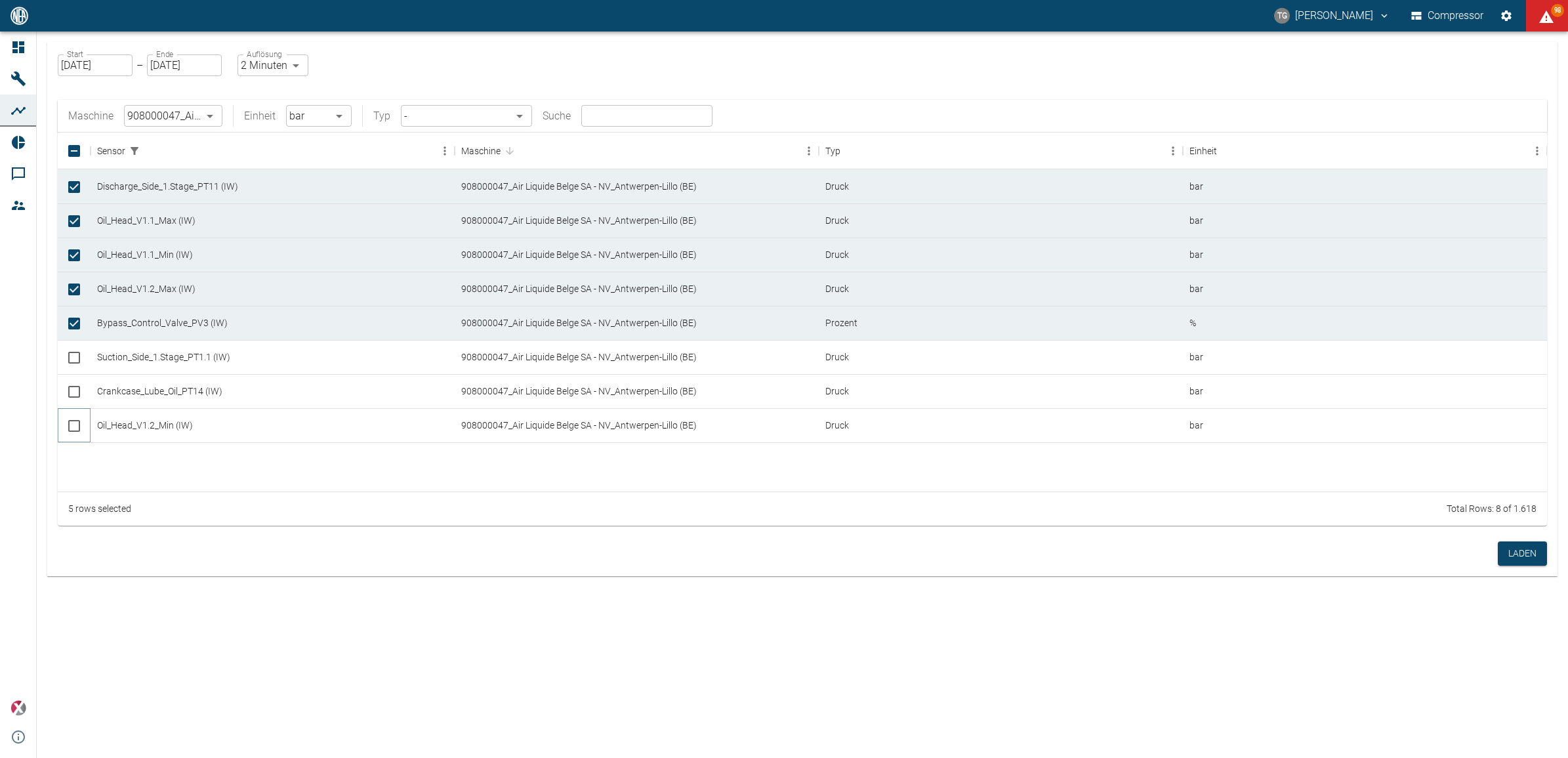
click at [70, 420] on input "Select row" at bounding box center [74, 426] width 27 height 27
checkbox input "true"
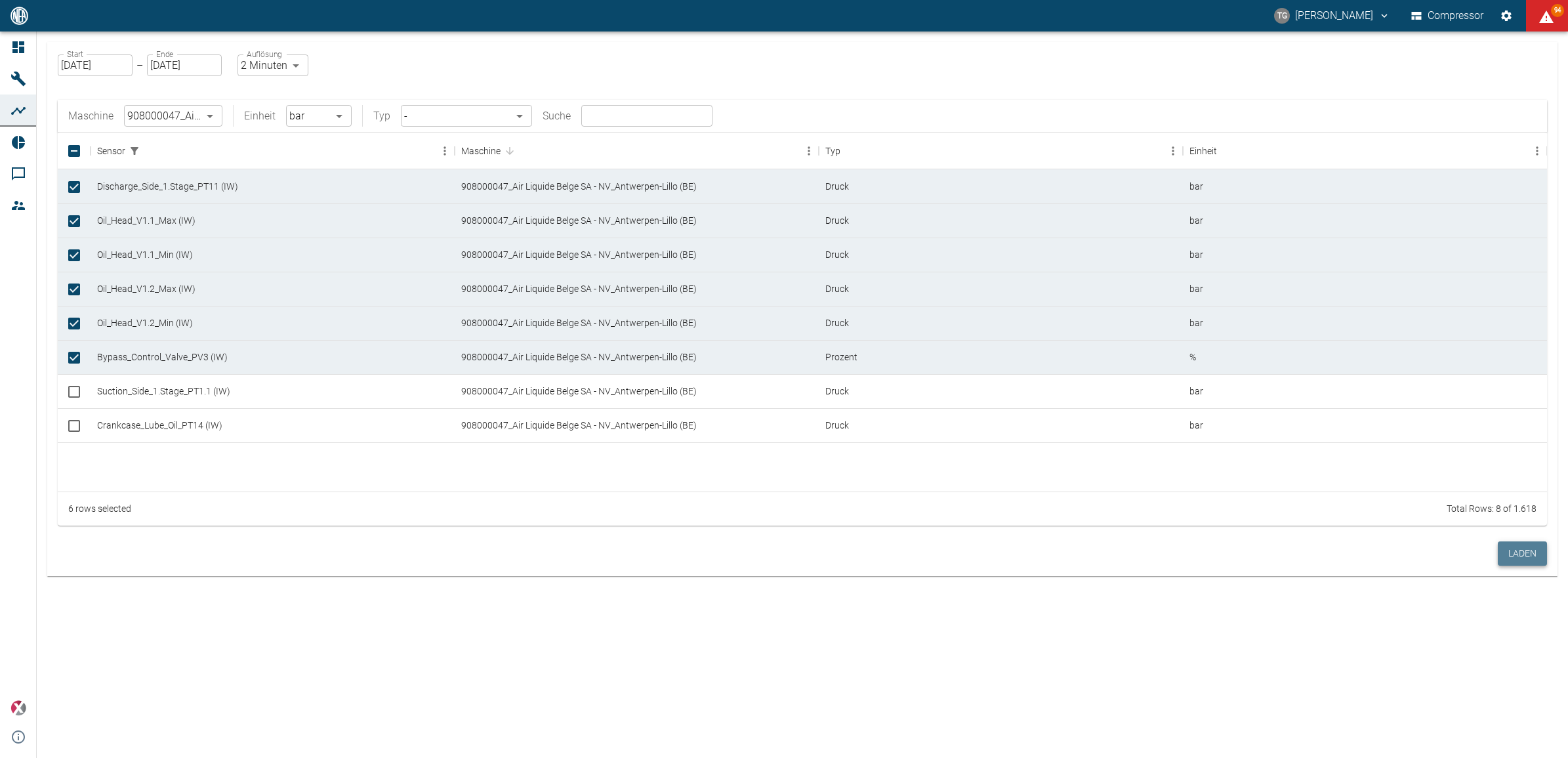
click at [1526, 555] on button "Laden" at bounding box center [1522, 553] width 49 height 24
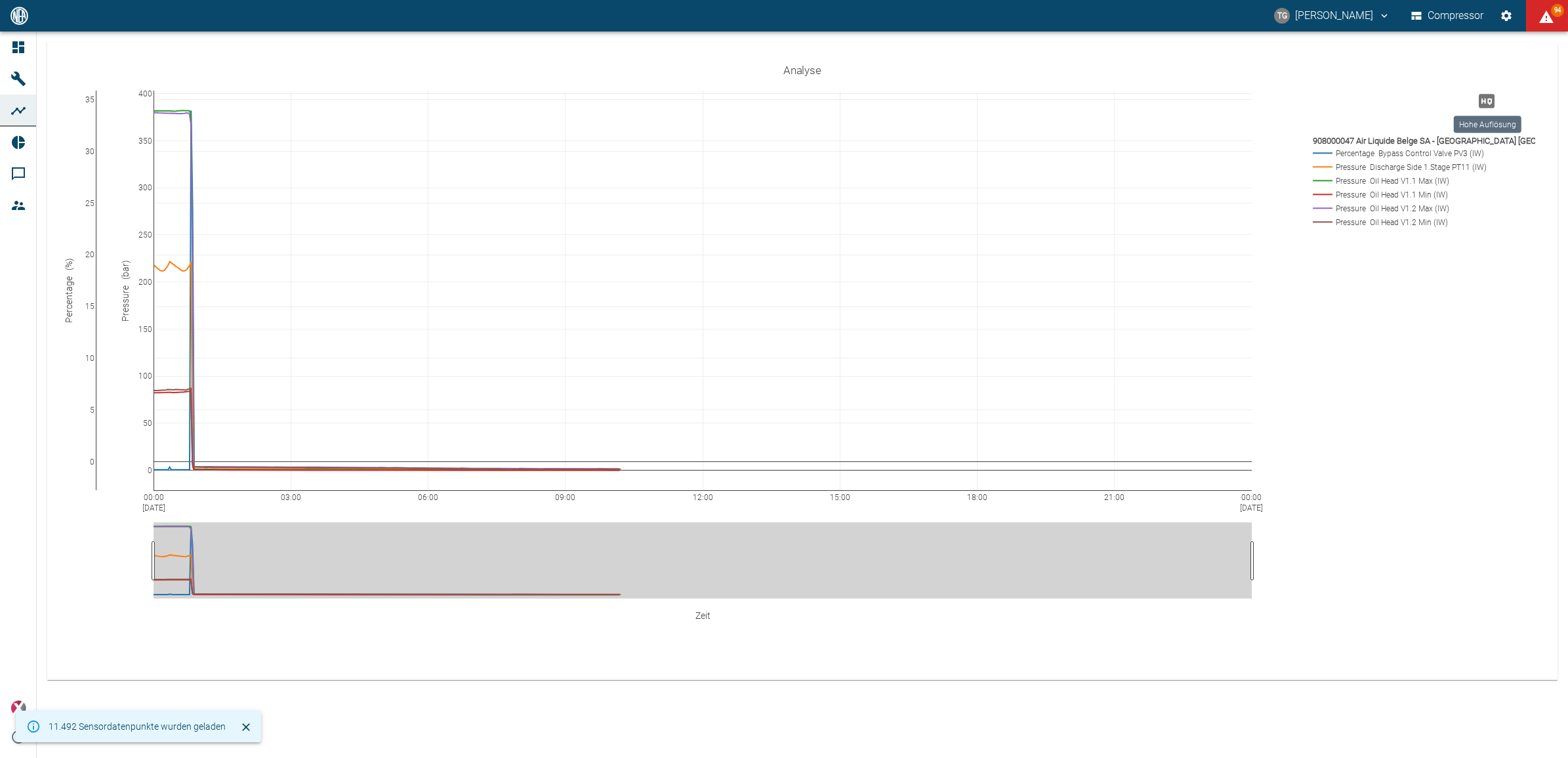
click at [1484, 100] on icon "Hohe Auflösung" at bounding box center [1487, 101] width 16 height 14
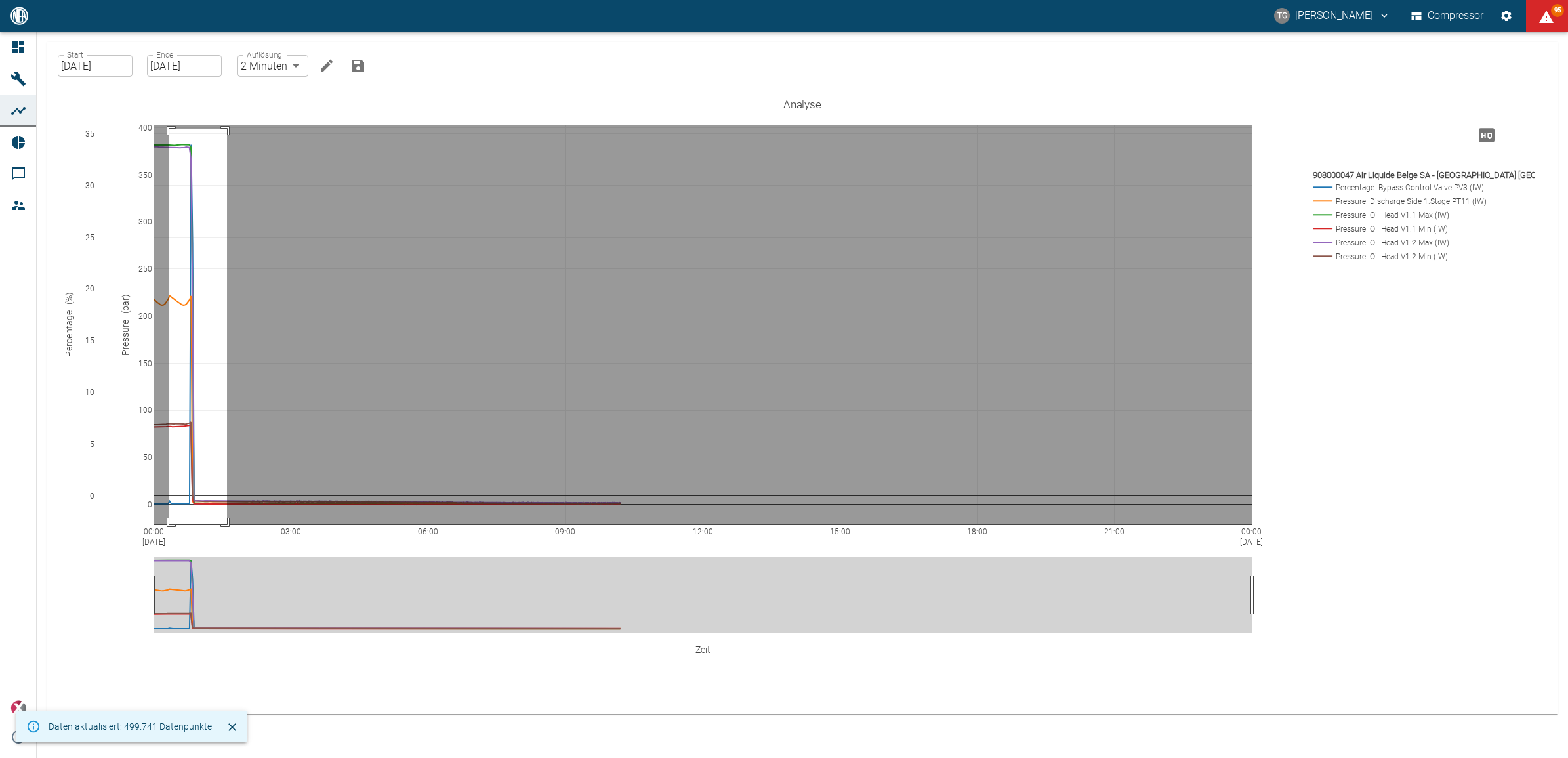
drag, startPoint x: 170, startPoint y: 128, endPoint x: 227, endPoint y: 535, distance: 411.0
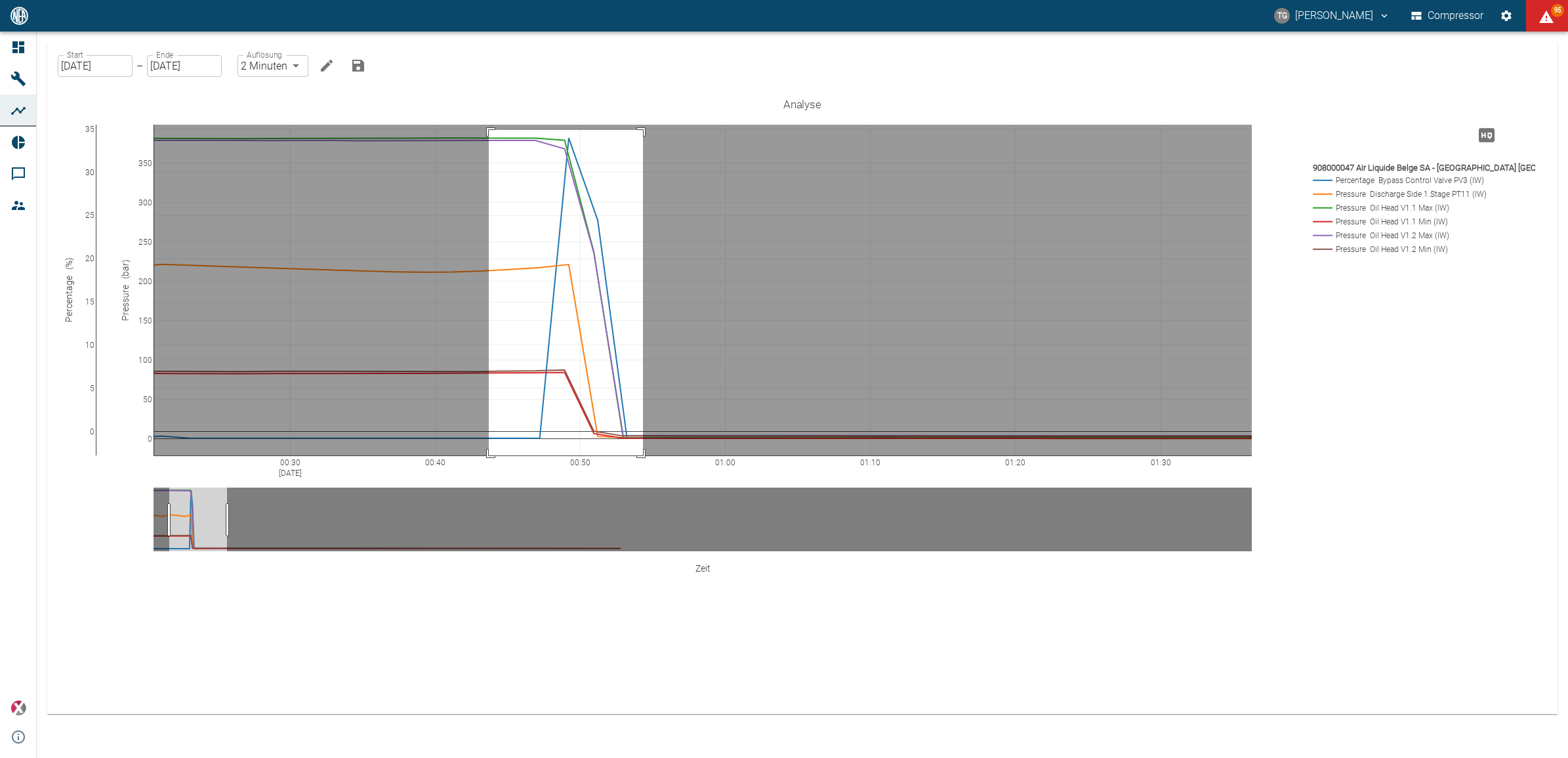
drag, startPoint x: 489, startPoint y: 130, endPoint x: 643, endPoint y: 461, distance: 365.1
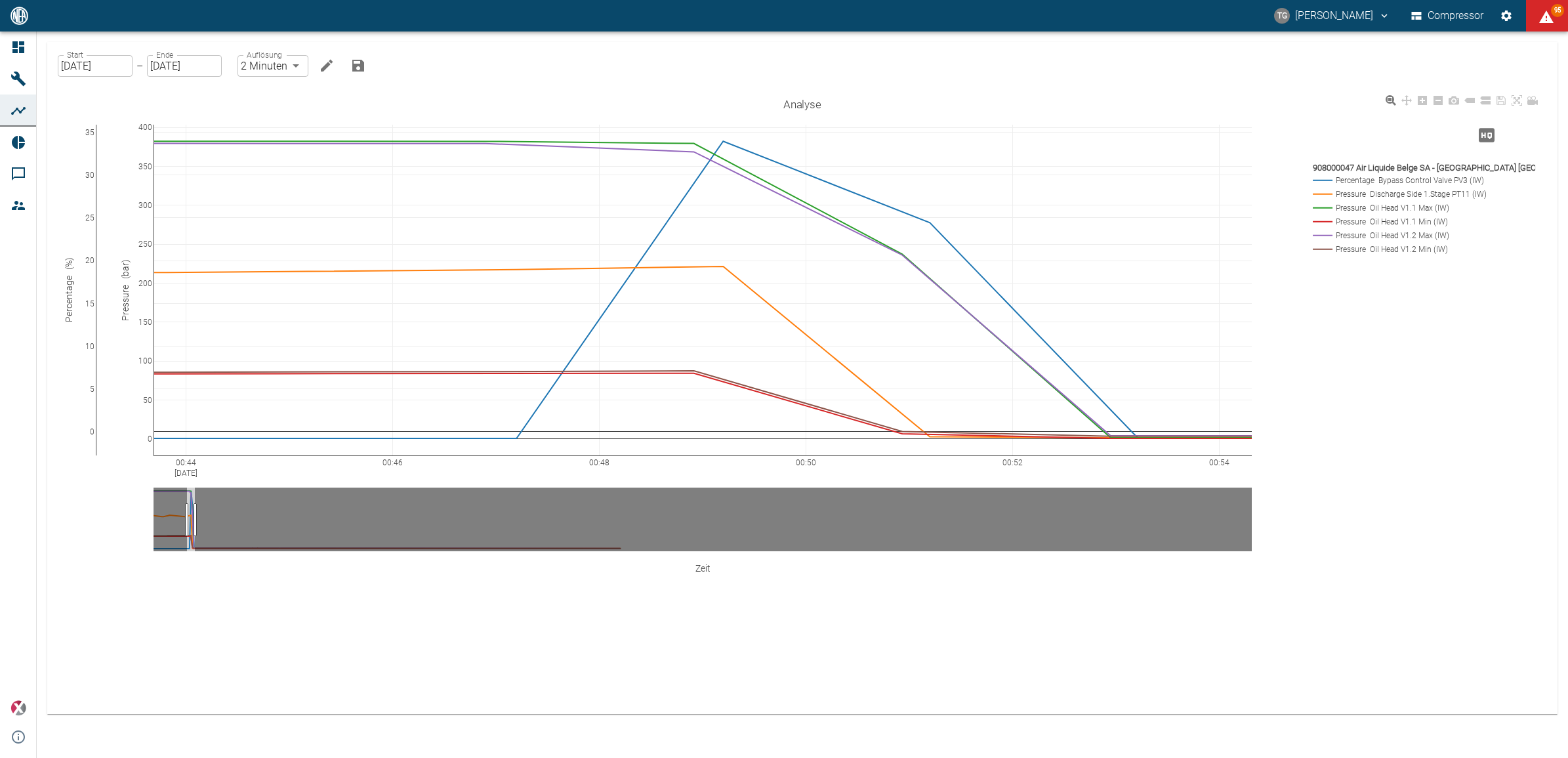
click at [1271, 441] on div "00:44 Sep 12, 2025 00:46 00:48 00:50 00:52 00:54 0 5 10 15 20 25 30 35 0 50 100…" at bounding box center [803, 354] width 1479 height 525
click at [1516, 97] on icon at bounding box center [1517, 100] width 10 height 10
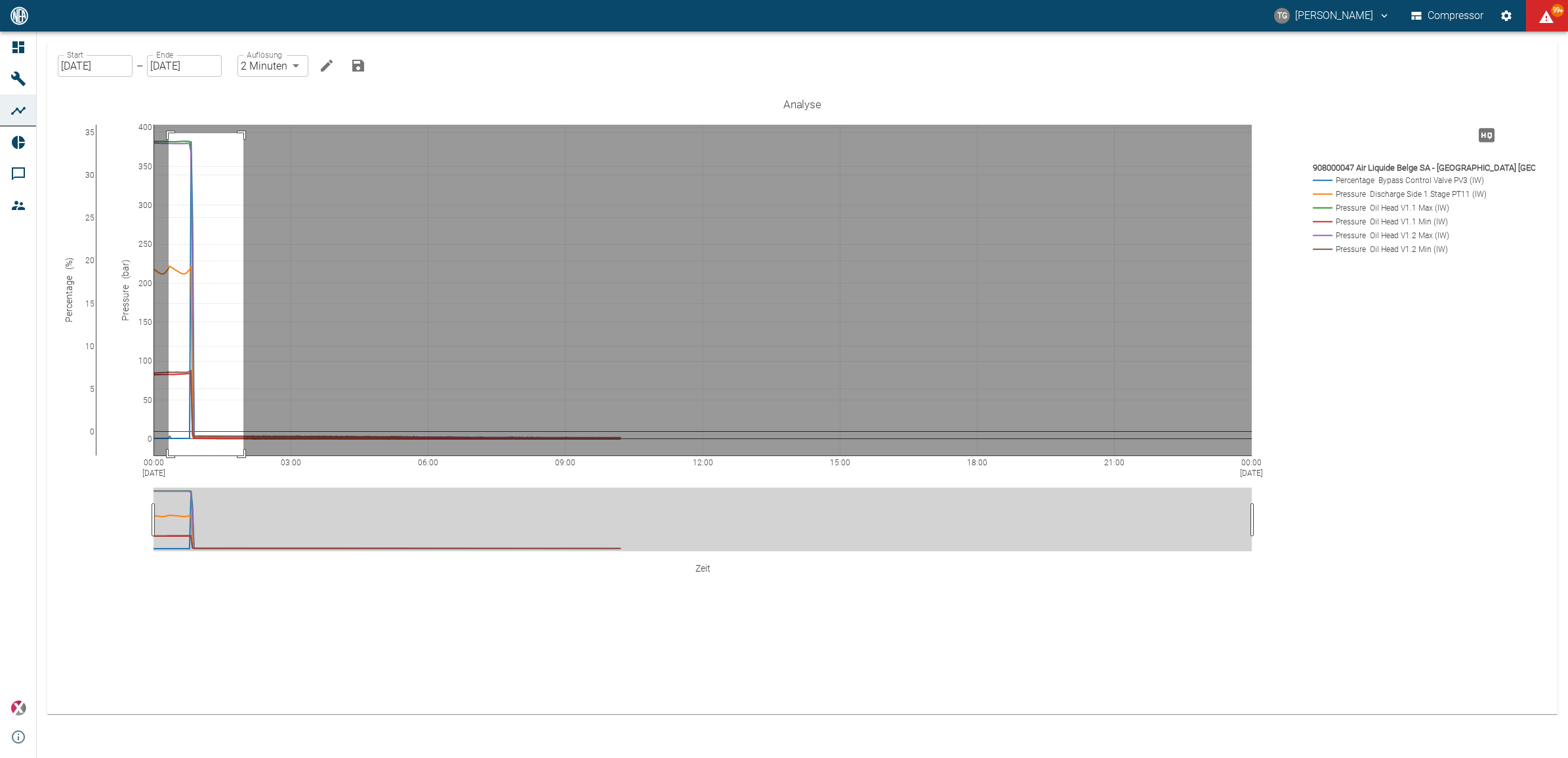
drag, startPoint x: 169, startPoint y: 133, endPoint x: 247, endPoint y: 504, distance: 379.1
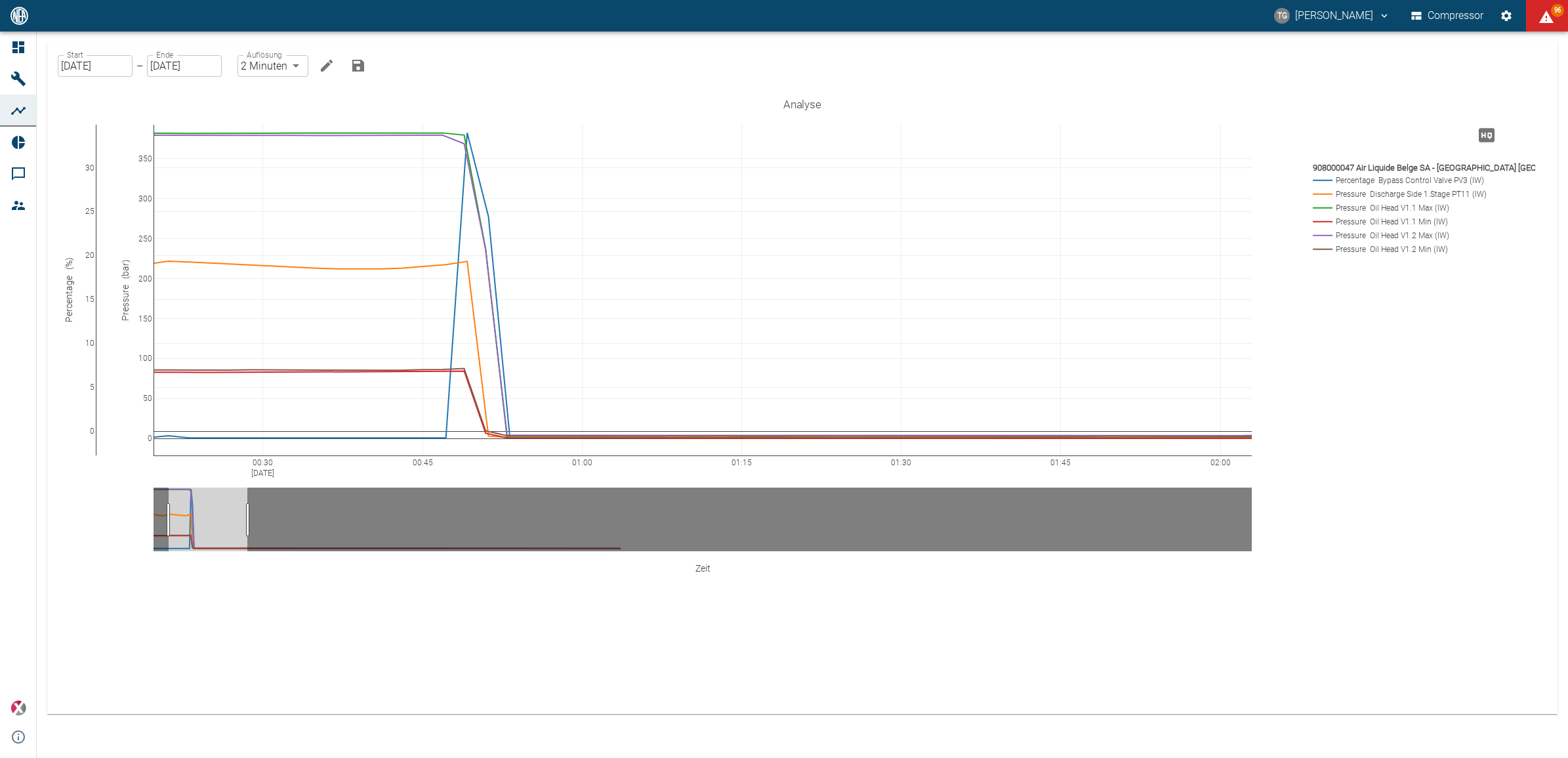
click at [1488, 135] on icon "Hohe Auflösung" at bounding box center [1486, 135] width 21 height 21
